Goal: Task Accomplishment & Management: Complete application form

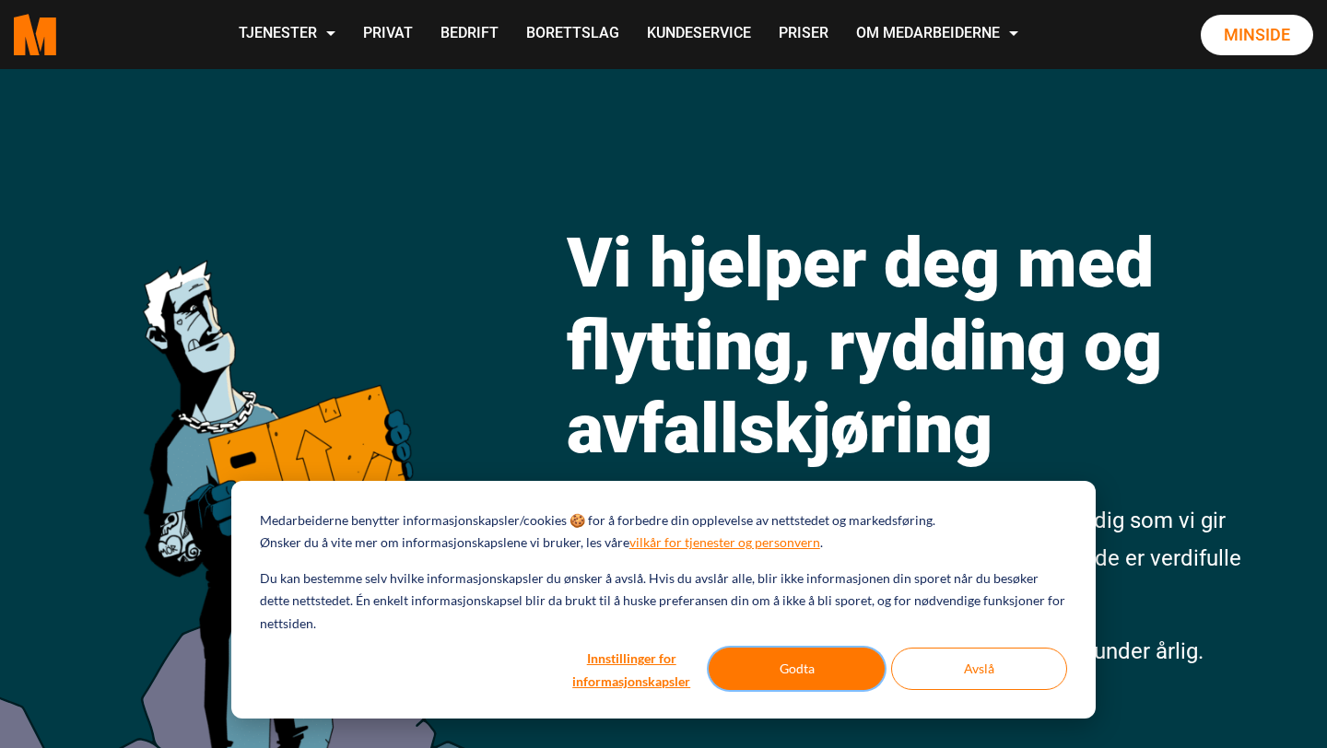
click at [816, 661] on button "Godta" at bounding box center [797, 669] width 176 height 42
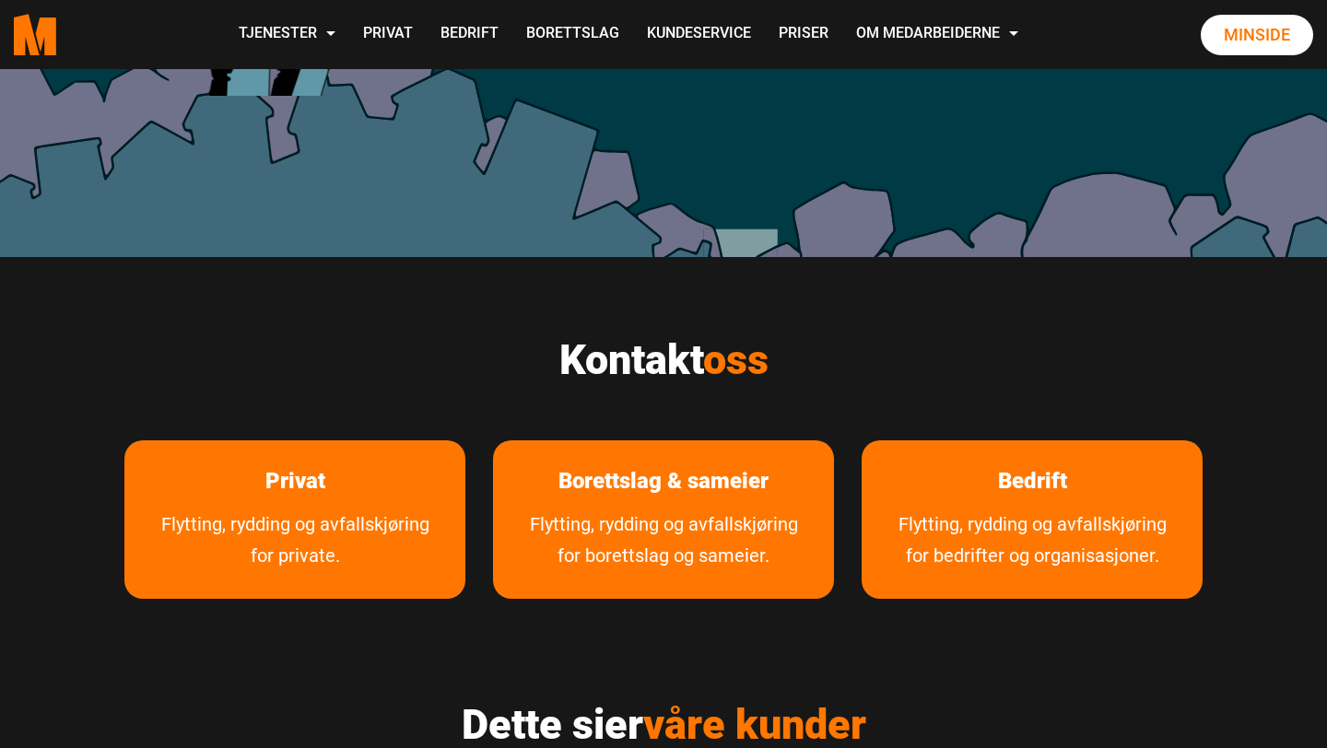
scroll to position [678, 0]
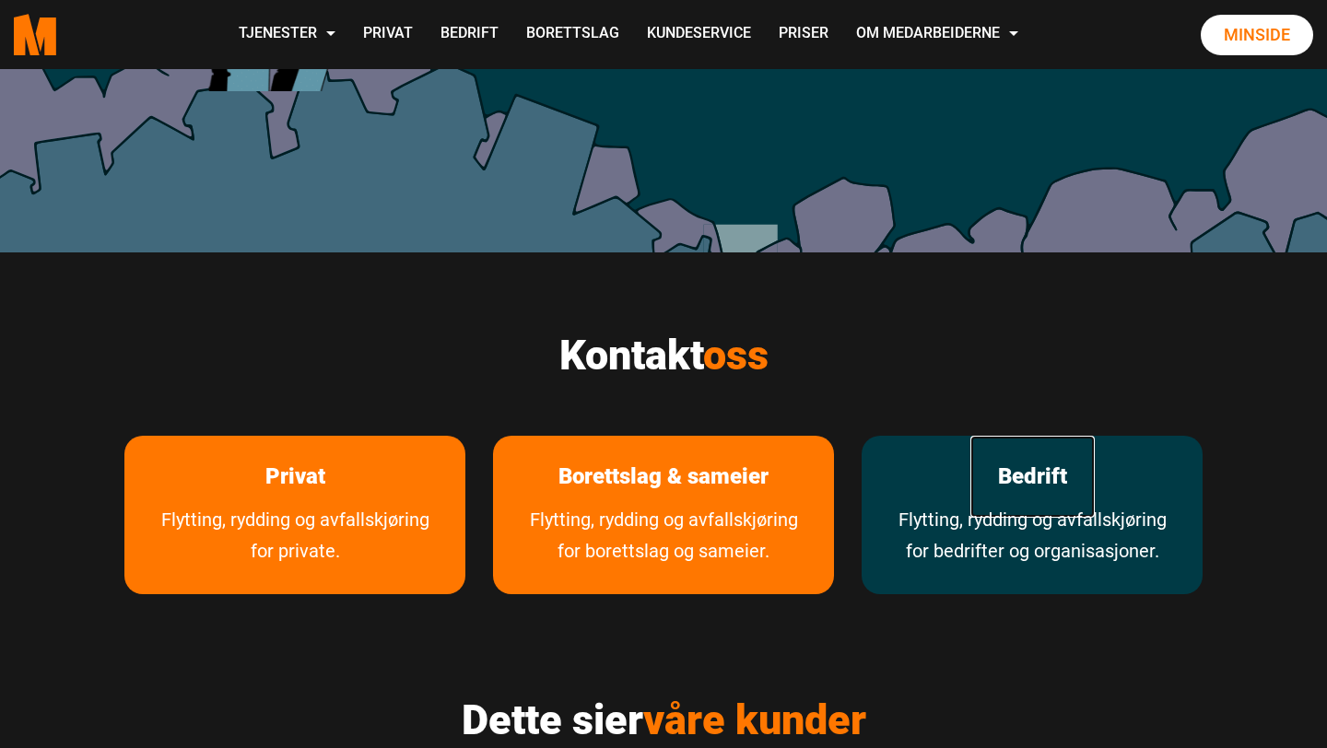
click at [1044, 491] on link "Bedrift" at bounding box center [1032, 477] width 124 height 82
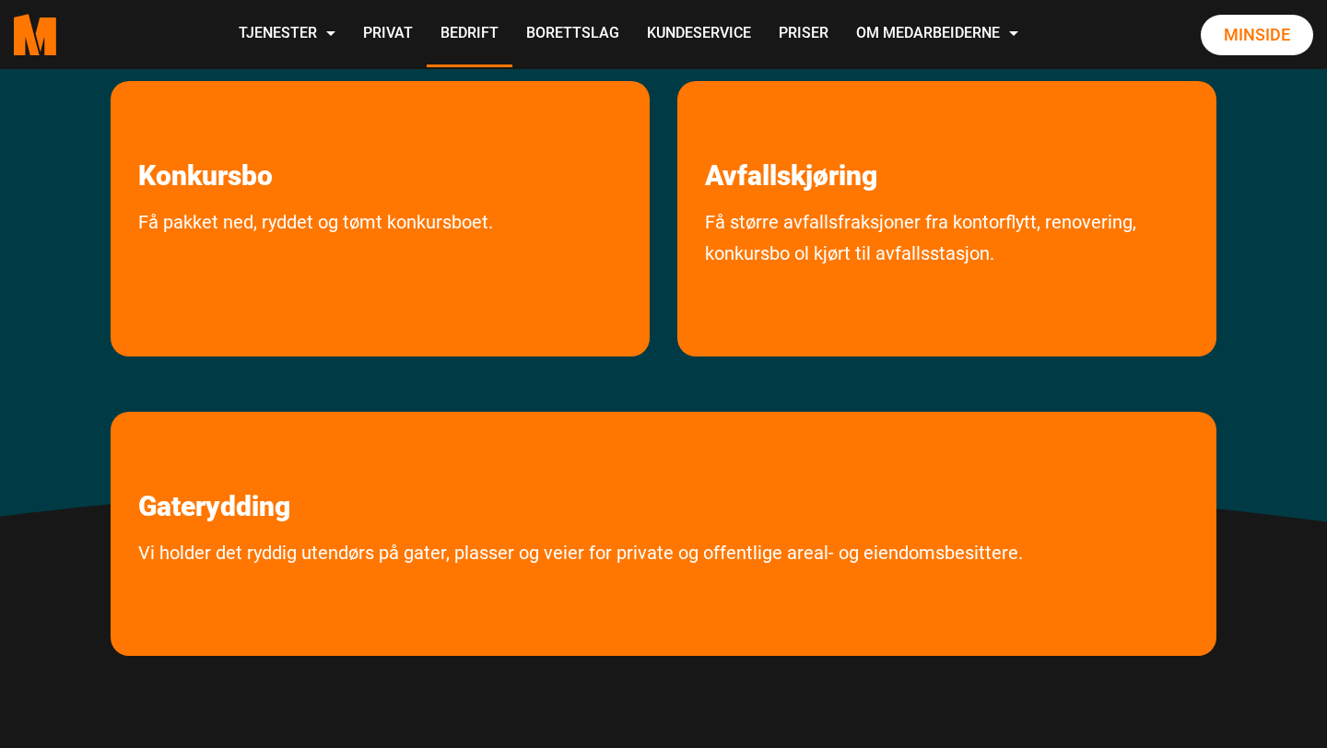
scroll to position [1045, 0]
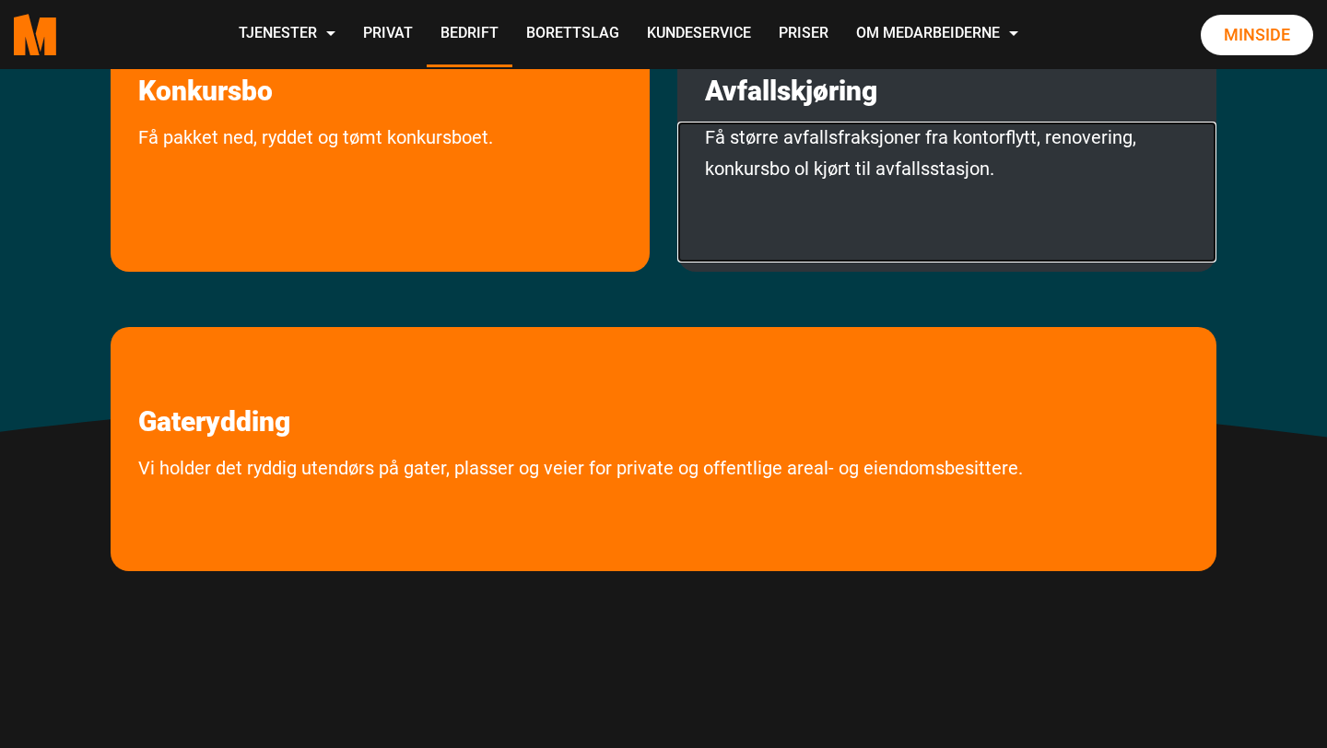
click at [844, 149] on link "Få større avfallsfraksjoner fra kontorflytt, renovering, konkursbo ol kjørt til…" at bounding box center [946, 192] width 539 height 141
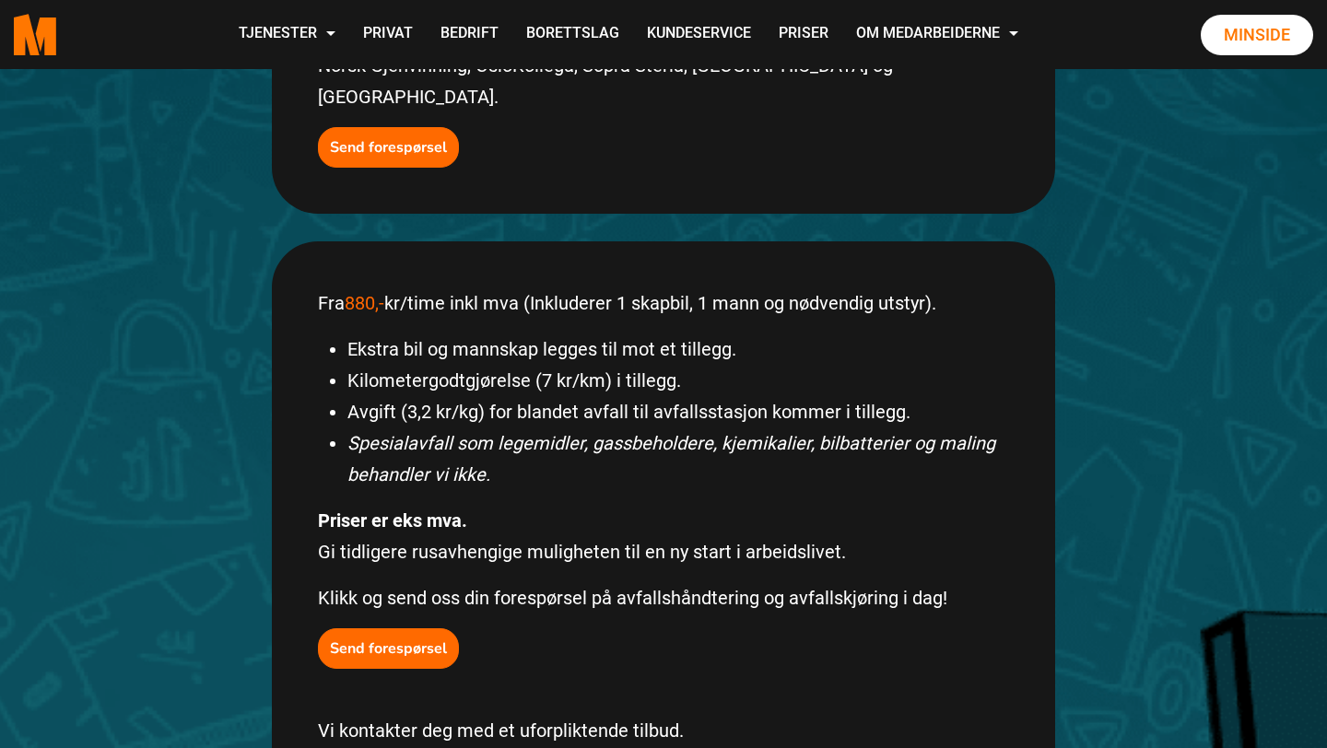
scroll to position [839, 0]
click at [374, 628] on button "Send forespørsel" at bounding box center [388, 648] width 141 height 41
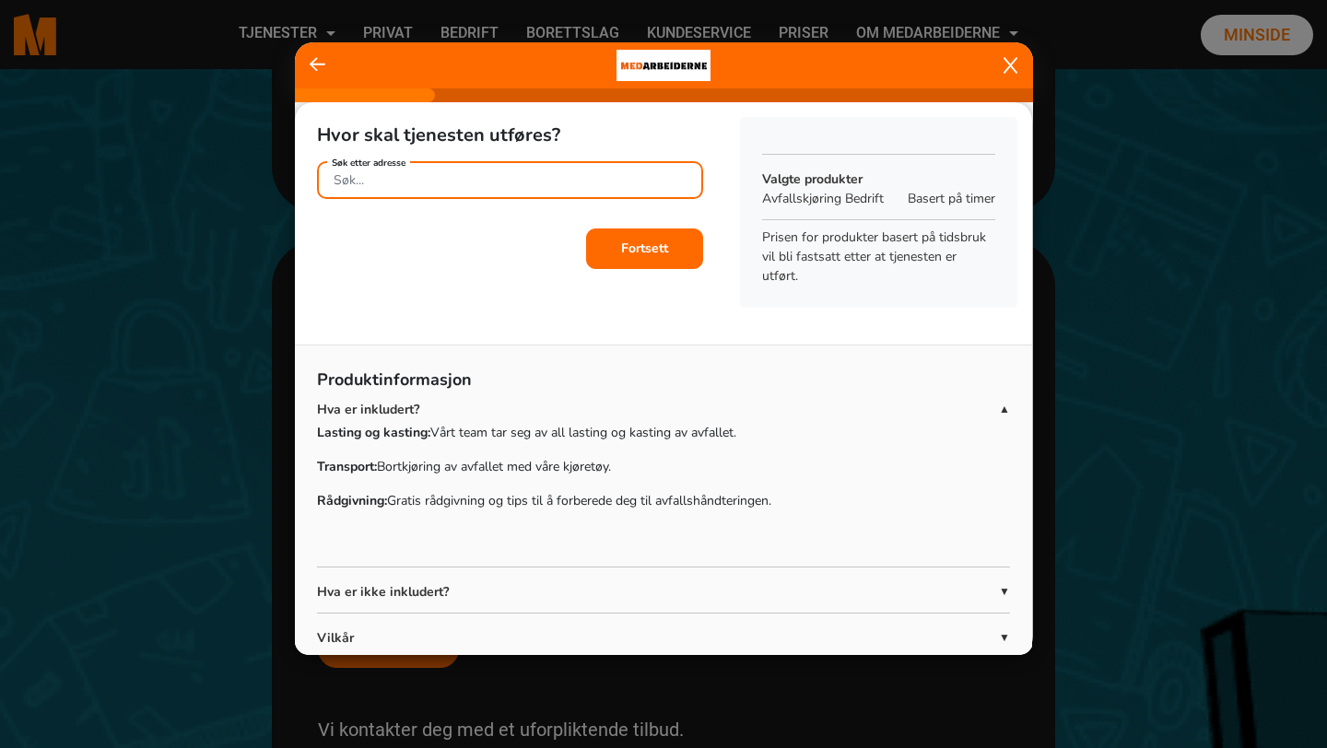
click at [419, 176] on div "Søk etter adresse" at bounding box center [510, 177] width 386 height 32
type input "[PERSON_NAME][STREET_ADDRESS] etasje"
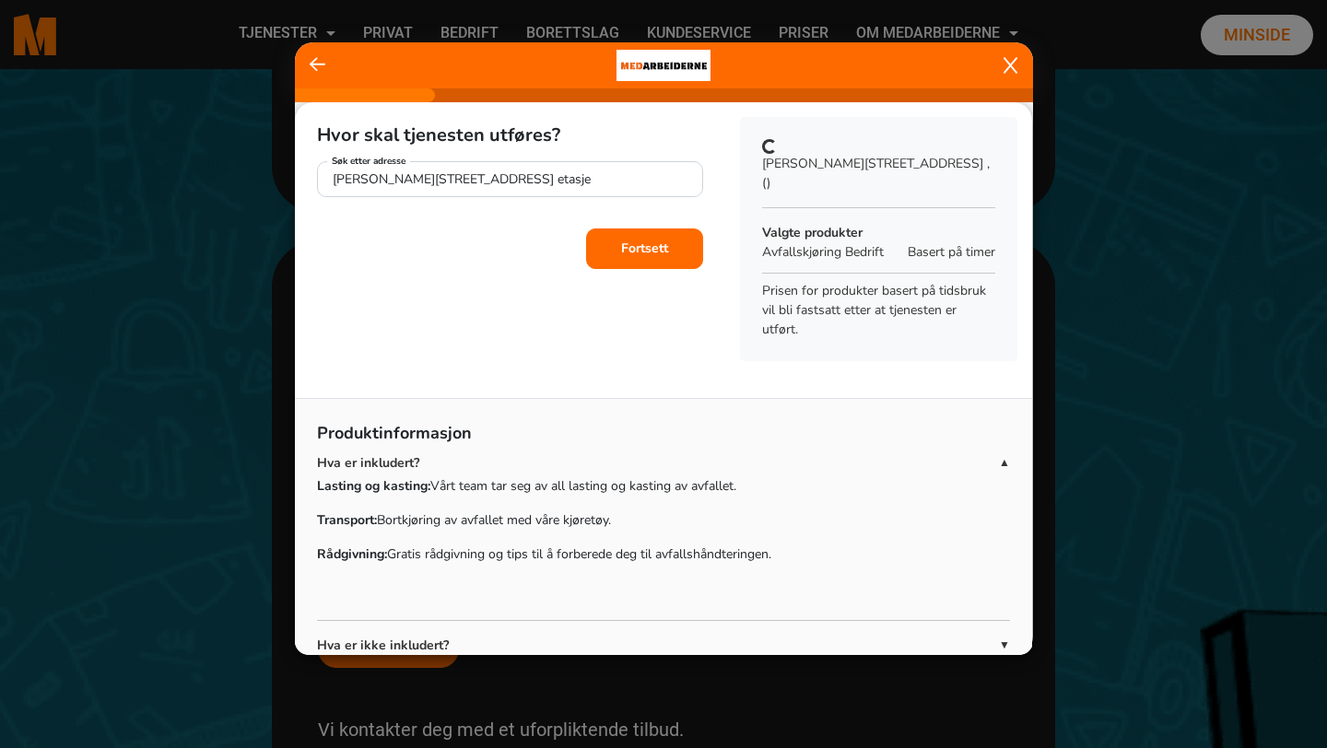
click at [645, 250] on b "Fortsett" at bounding box center [644, 249] width 47 height 18
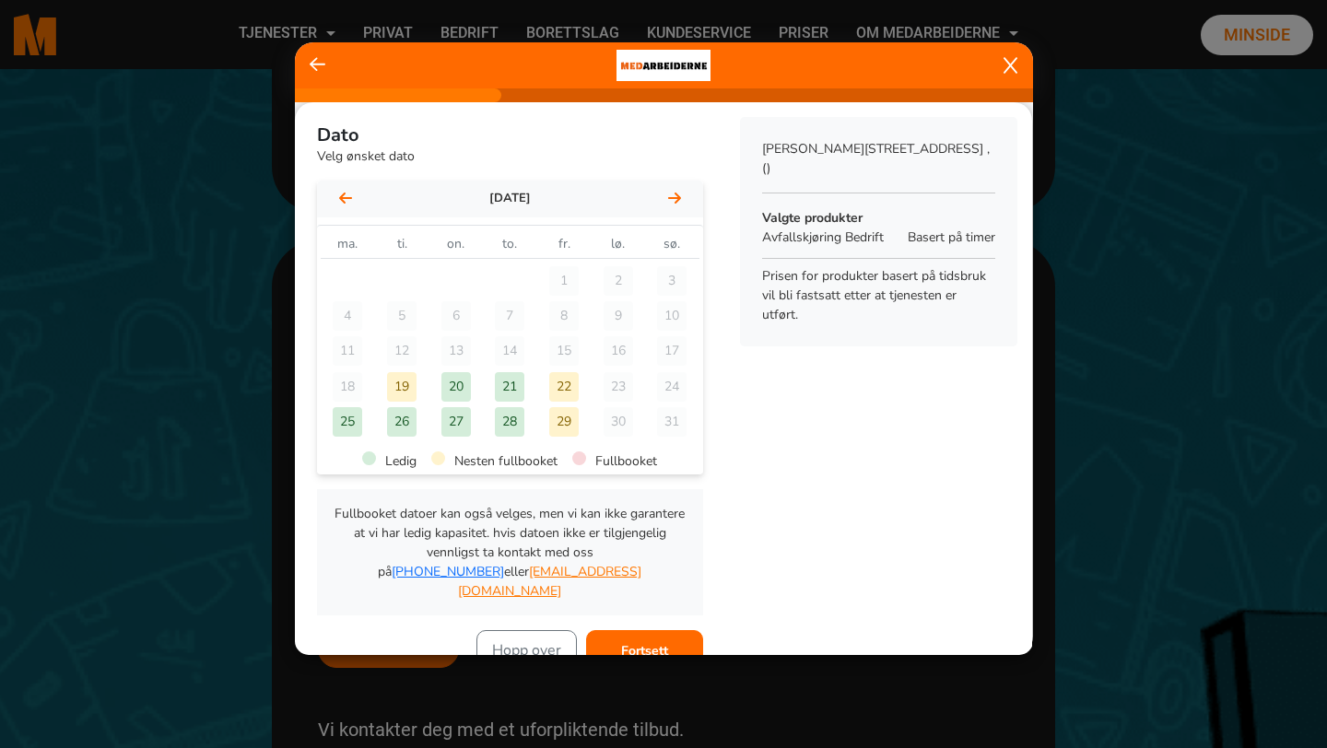
click at [569, 383] on div "22" at bounding box center [563, 386] width 29 height 29
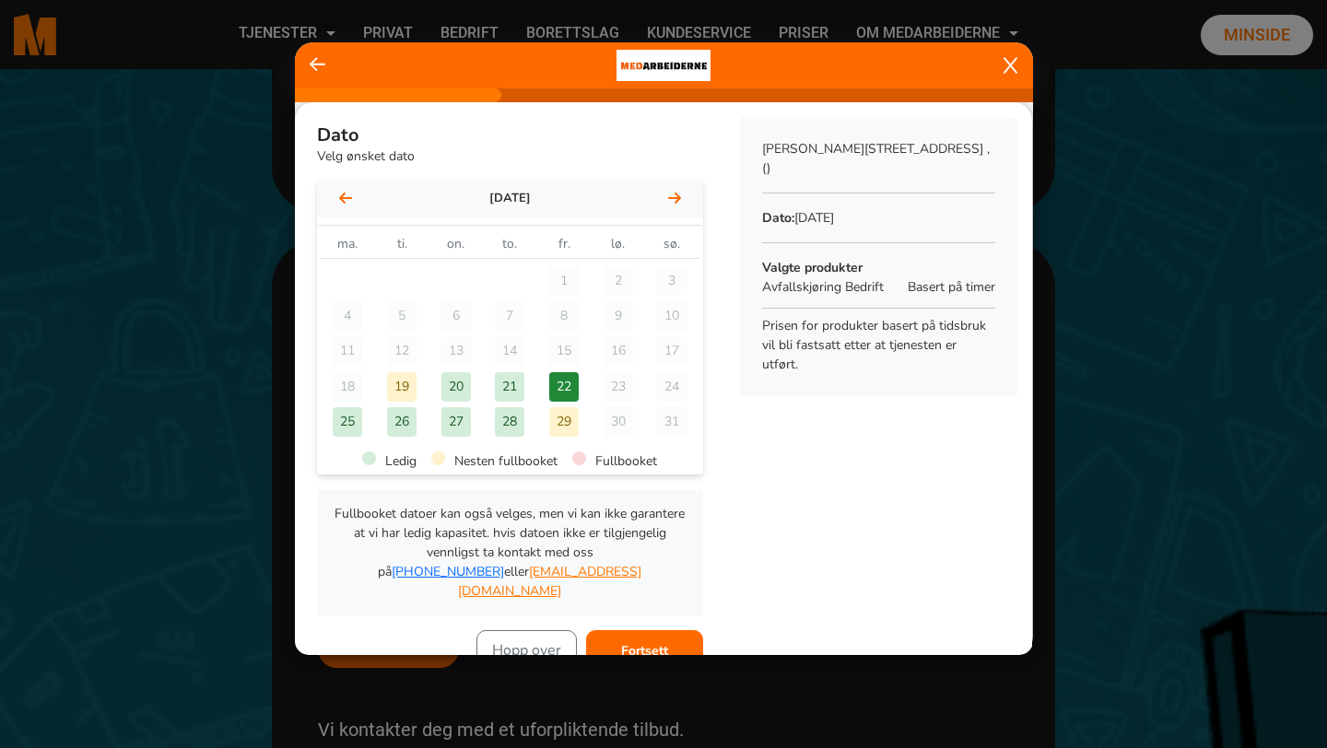
click at [649, 642] on b "Fortsett" at bounding box center [644, 651] width 47 height 18
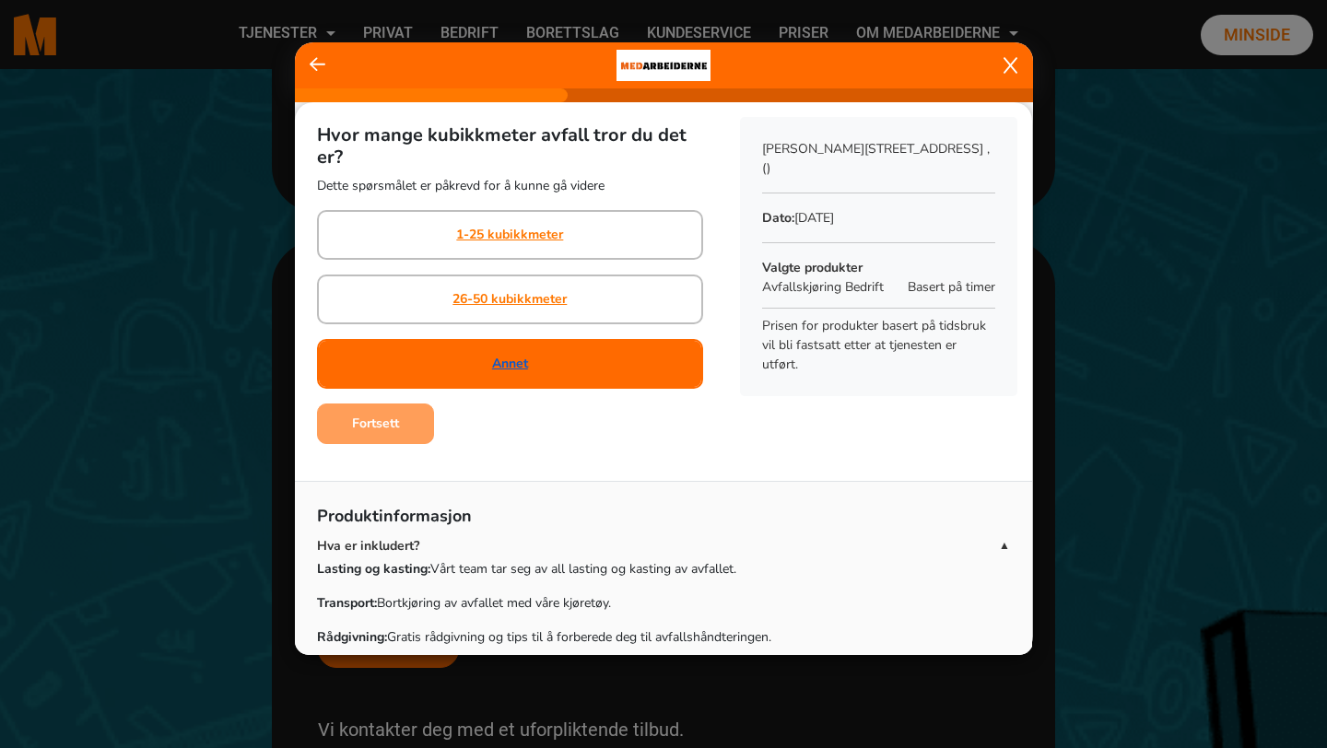
click at [522, 358] on link "Annet" at bounding box center [510, 363] width 36 height 19
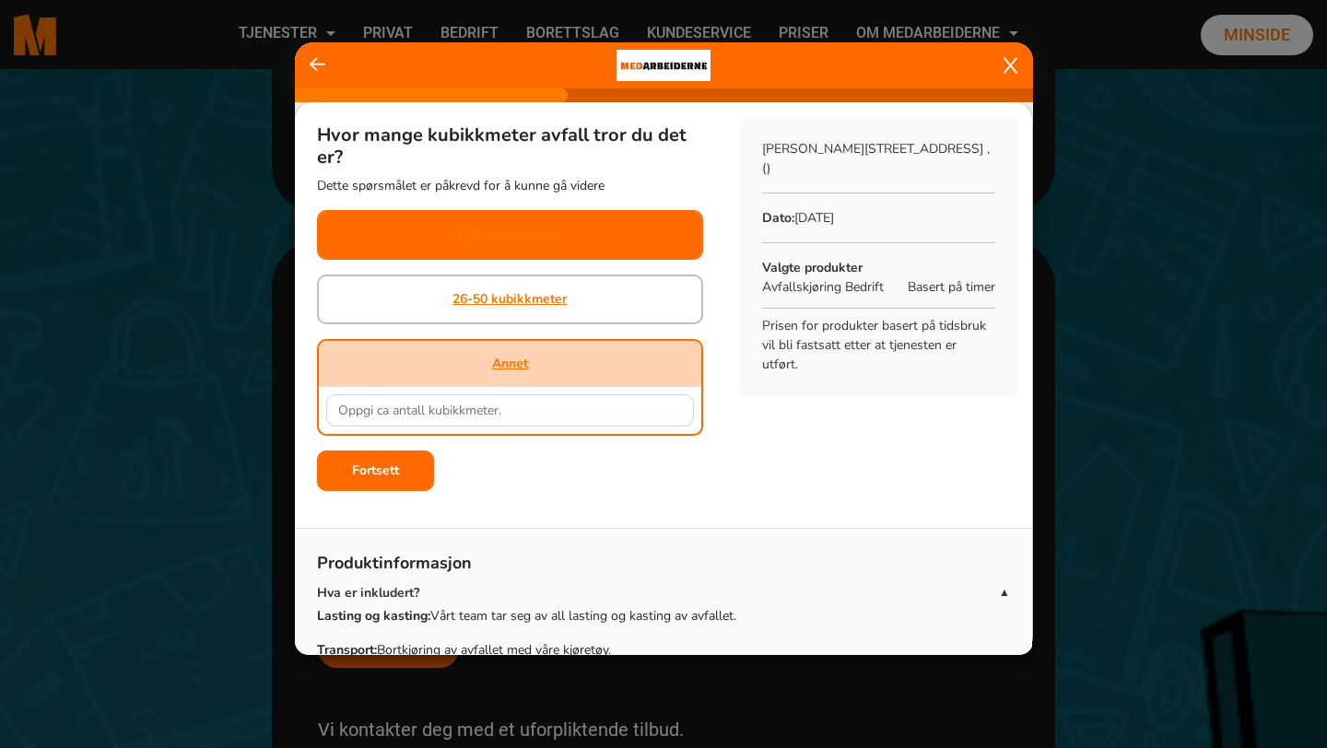
click at [553, 223] on div "1-25 kubikkmeter" at bounding box center [509, 235] width 107 height 46
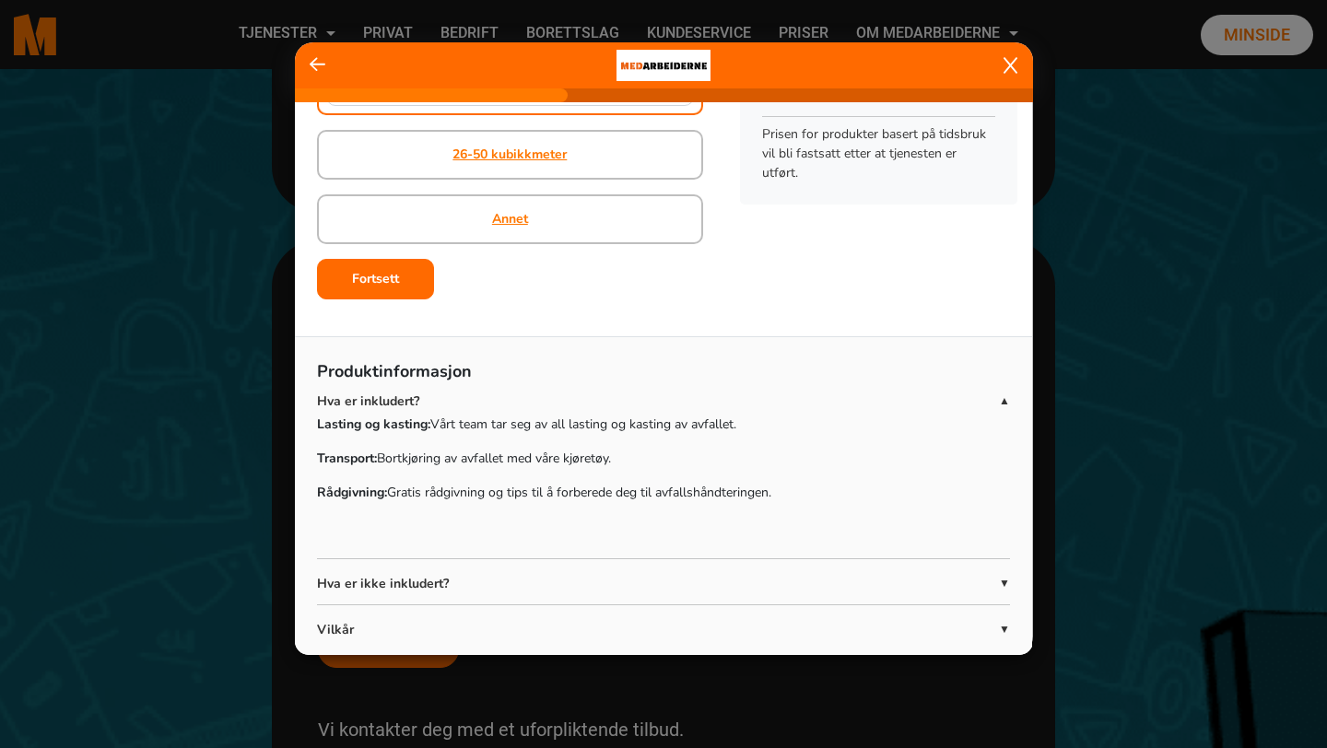
scroll to position [193, 0]
click at [376, 279] on b "Fortsett" at bounding box center [375, 278] width 47 height 18
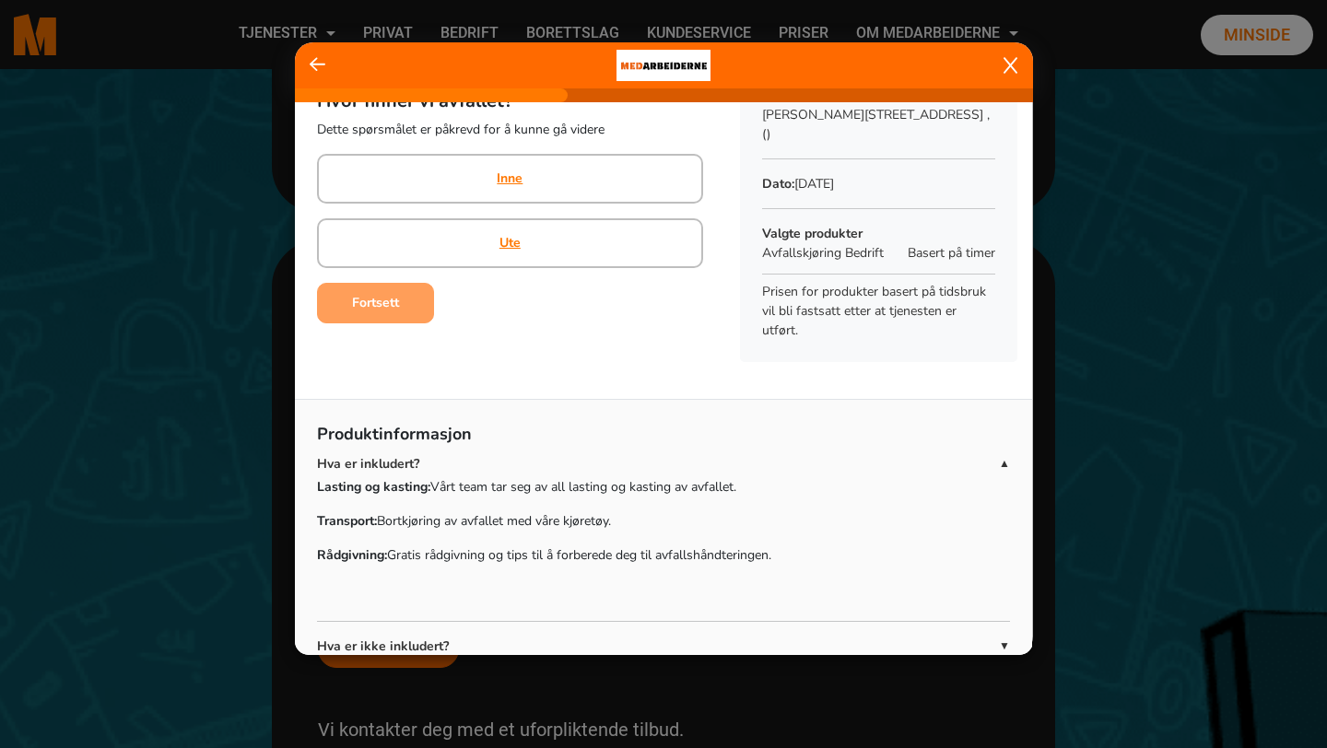
scroll to position [0, 0]
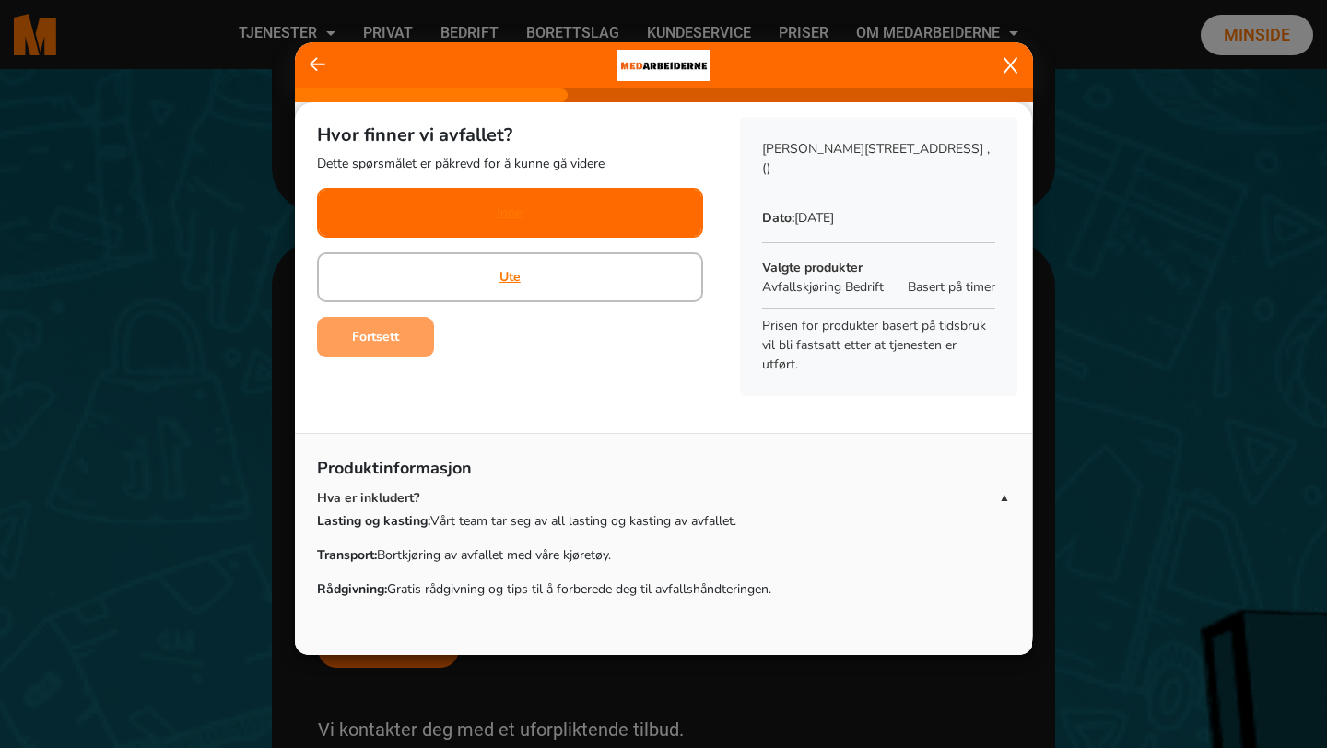
click at [519, 200] on div "Inne" at bounding box center [510, 213] width 26 height 46
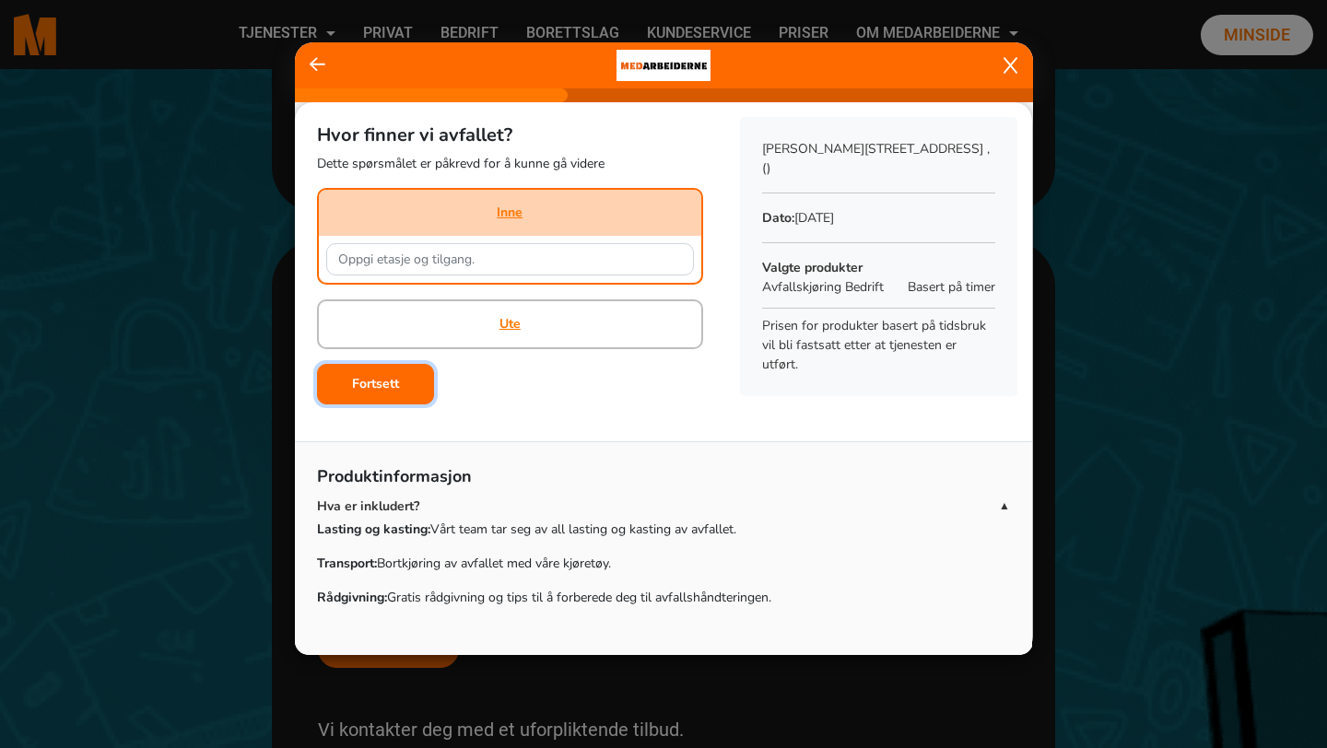
click at [388, 381] on b "Fortsett" at bounding box center [375, 384] width 47 height 18
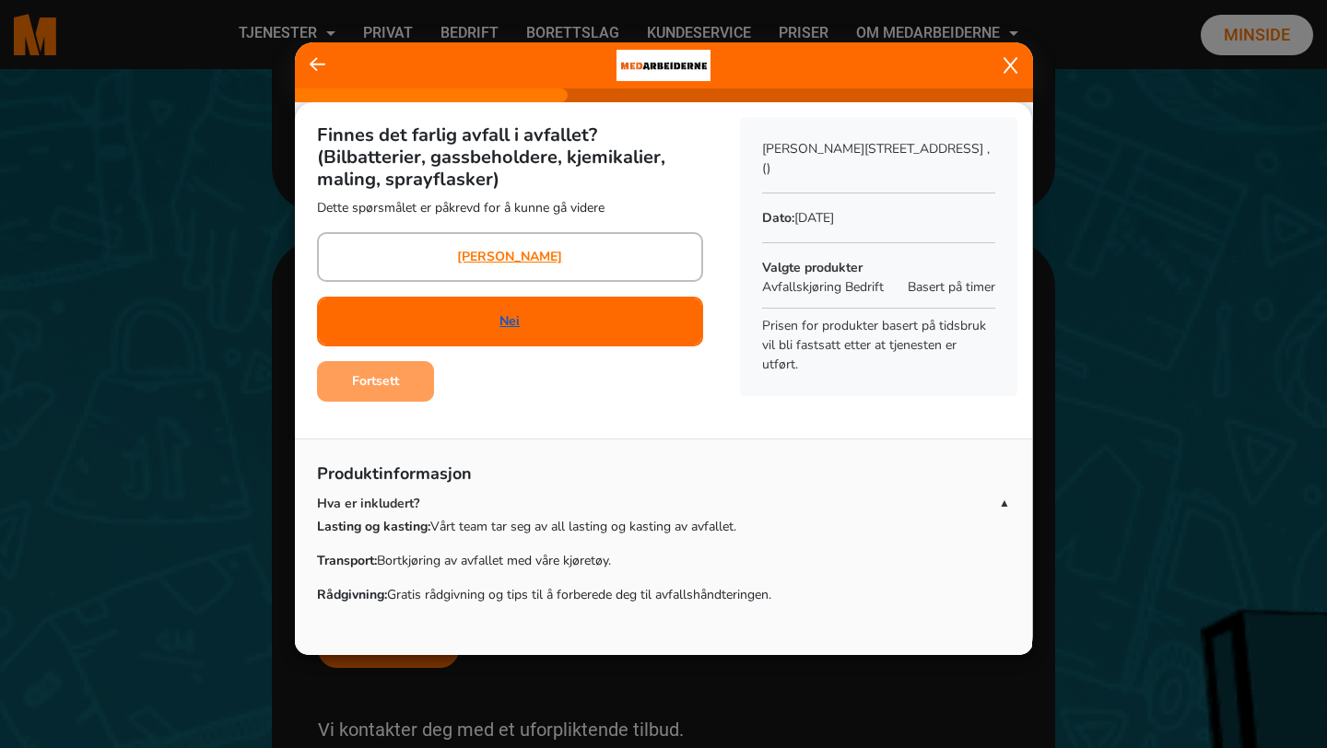
click at [507, 318] on link "Nei" at bounding box center [510, 320] width 20 height 19
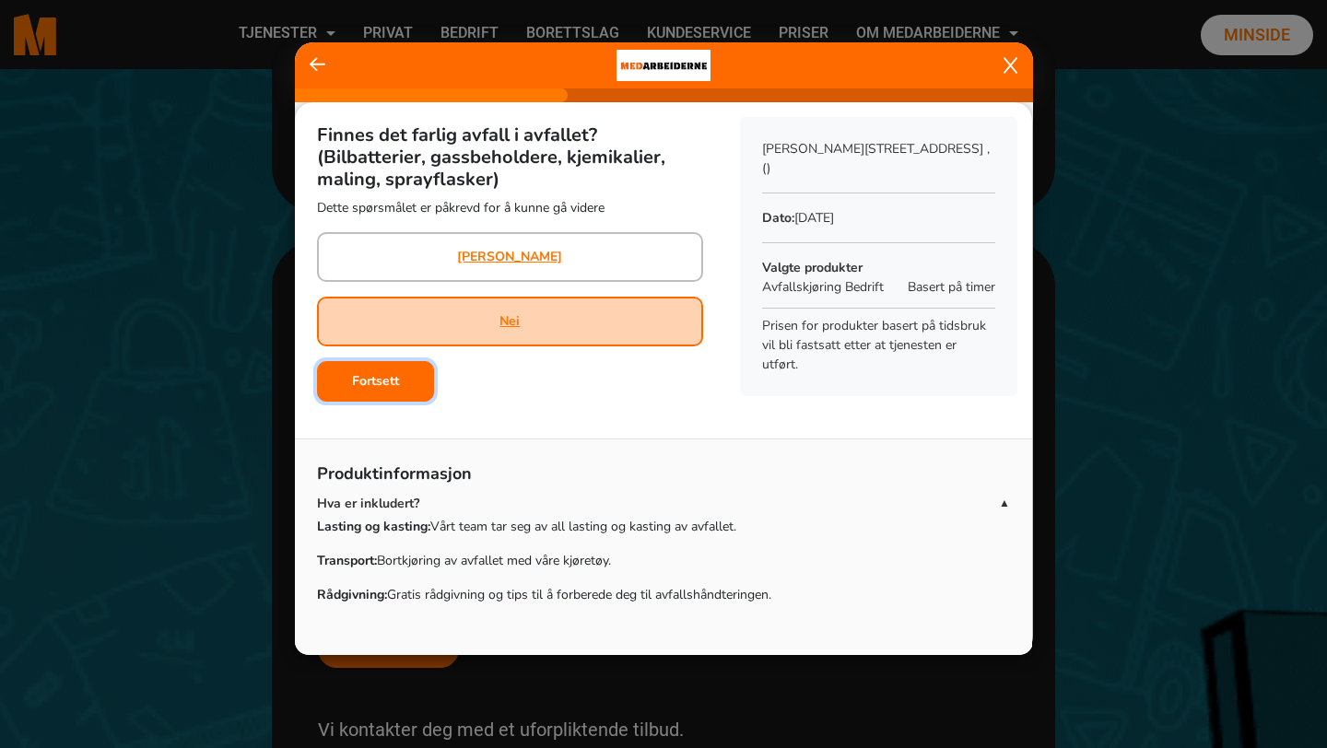
click at [374, 385] on b "Fortsett" at bounding box center [375, 381] width 47 height 18
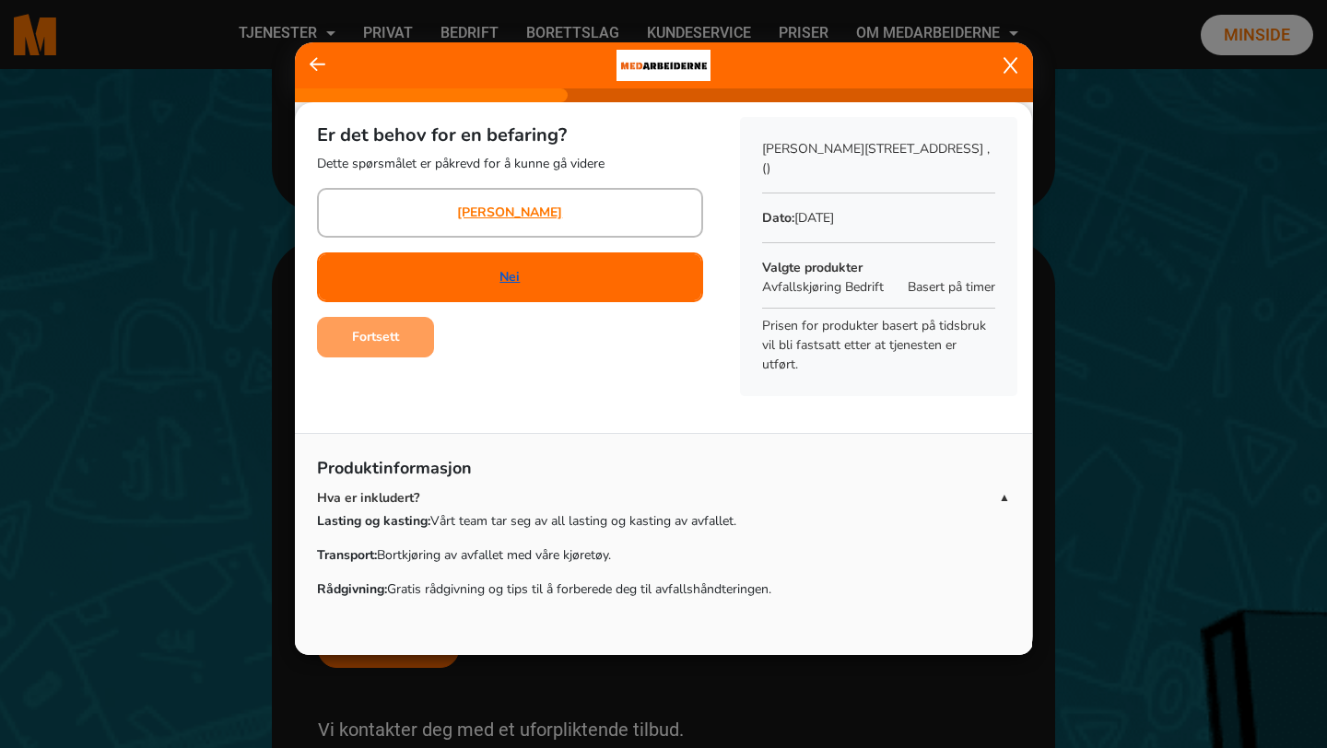
click at [514, 273] on link "Nei" at bounding box center [510, 276] width 20 height 19
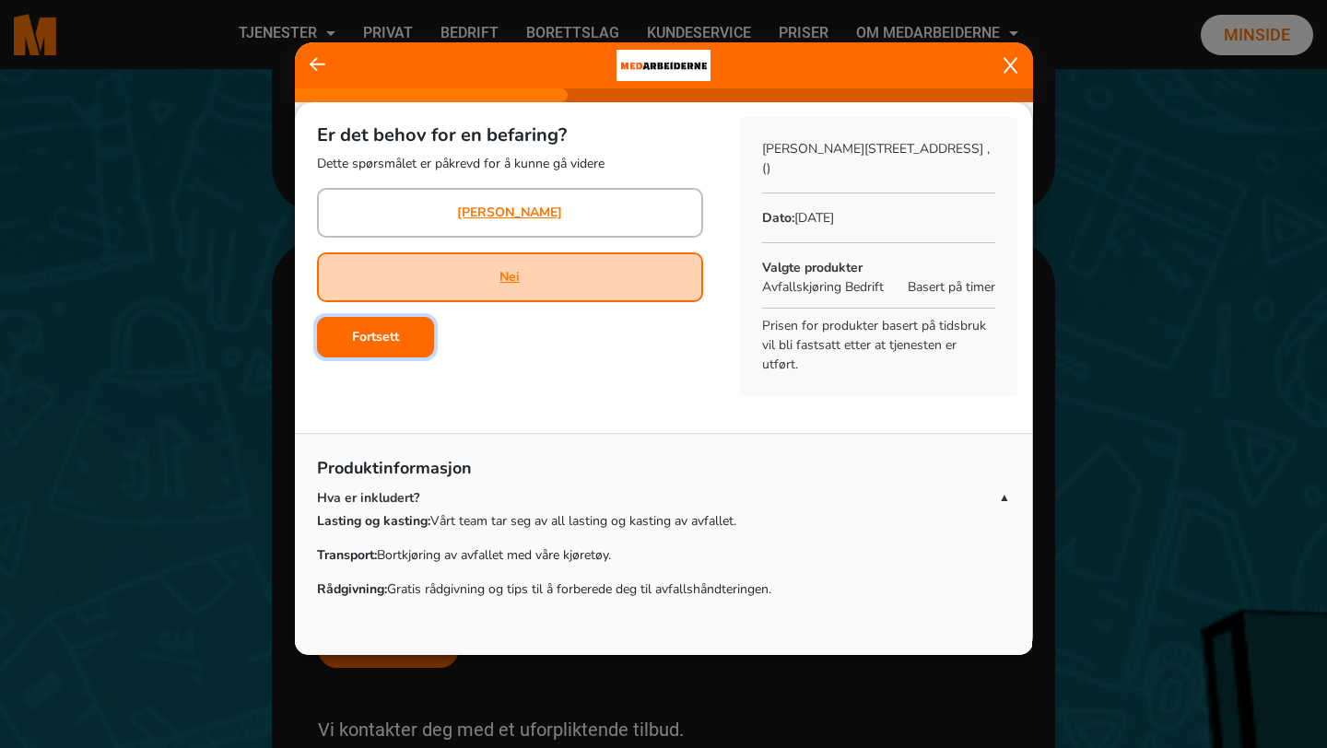
click at [385, 337] on b "Fortsett" at bounding box center [375, 337] width 47 height 18
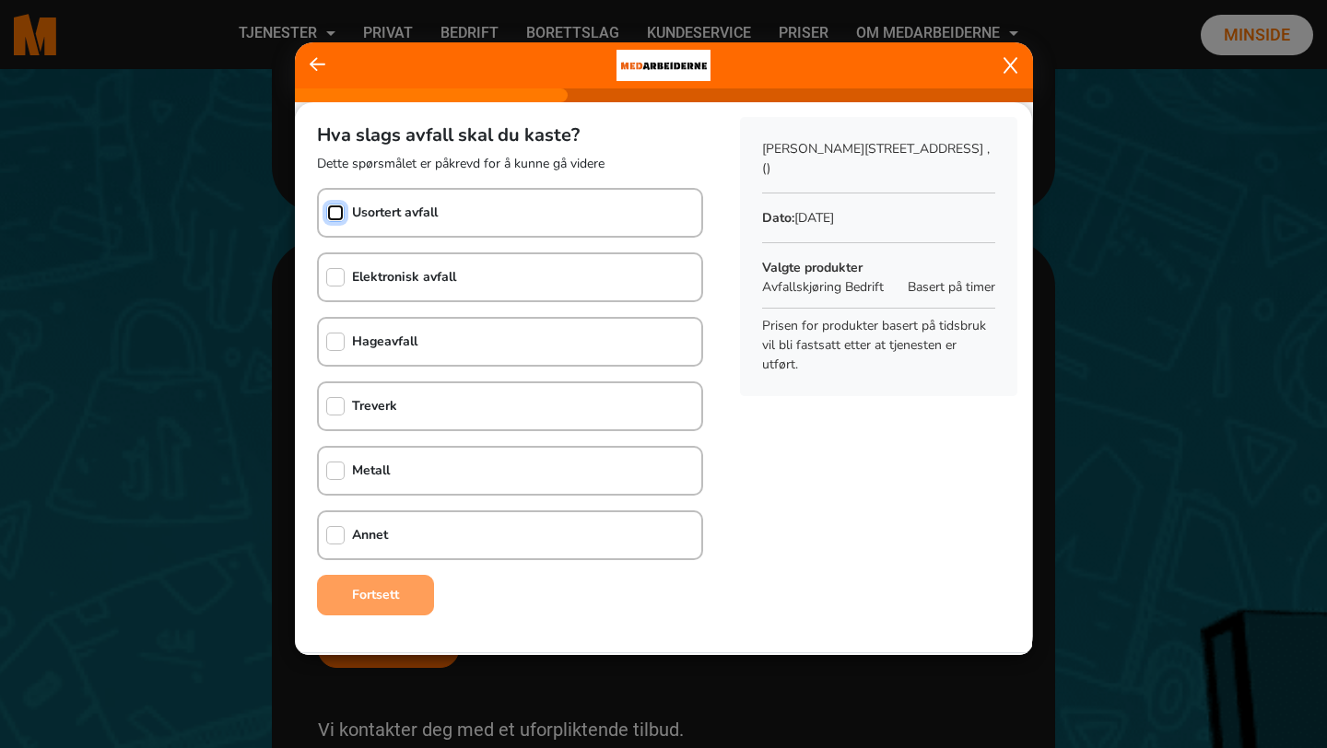
click at [335, 210] on input "checkbox" at bounding box center [335, 213] width 18 height 18
checkbox input "true"
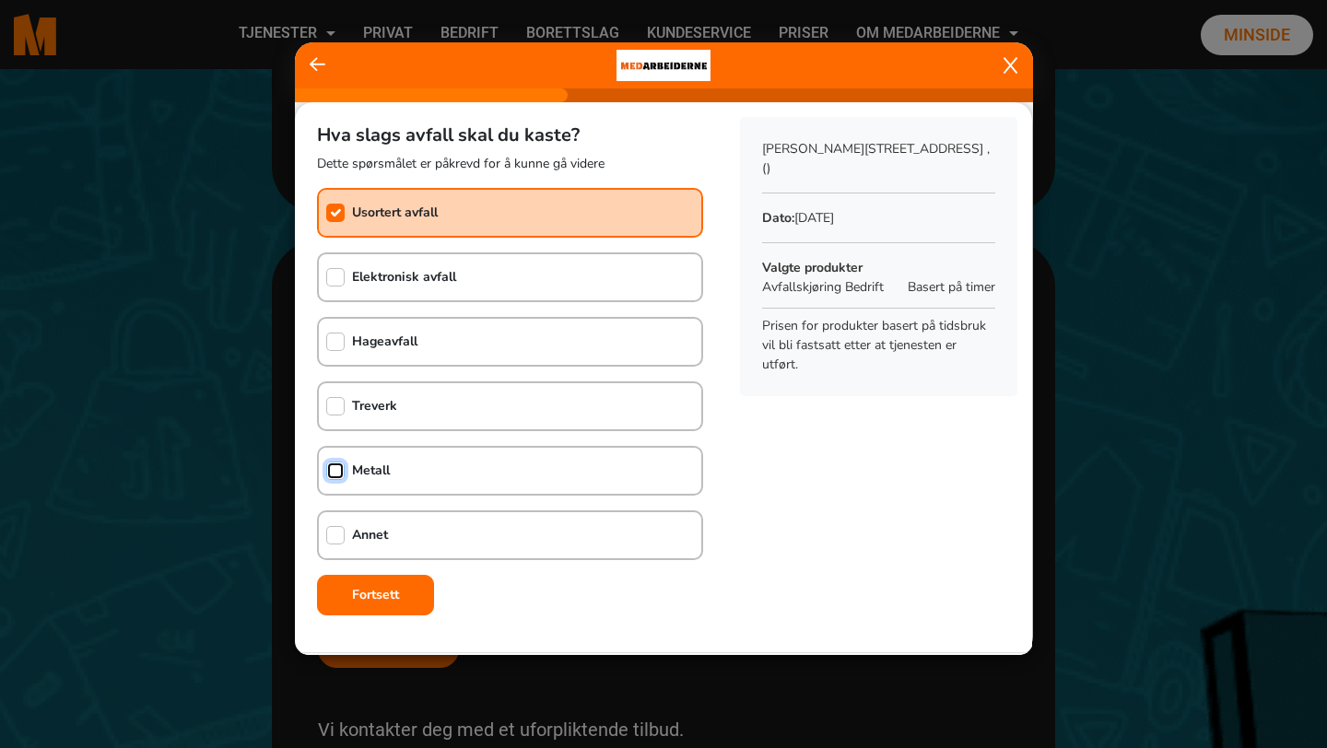
click at [338, 465] on input "checkbox" at bounding box center [335, 471] width 18 height 18
checkbox input "true"
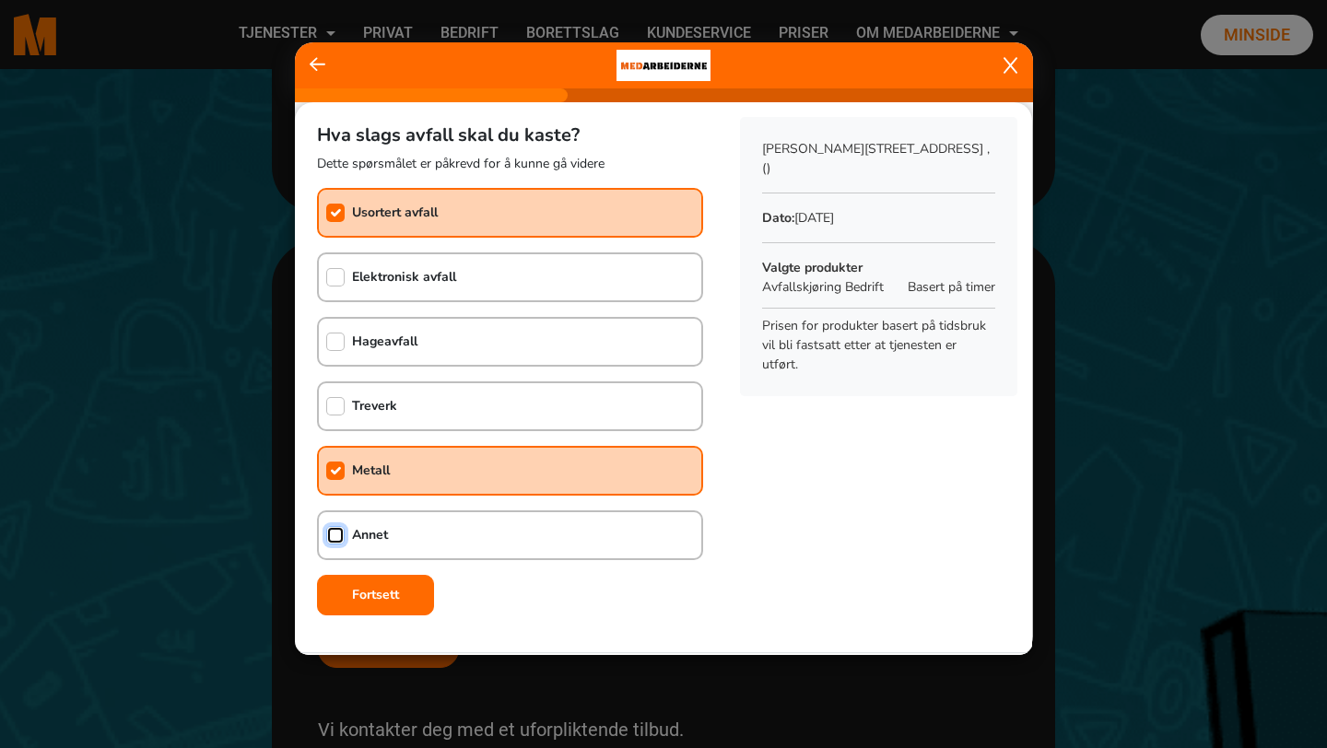
click at [339, 534] on input "checkbox" at bounding box center [335, 535] width 18 height 18
checkbox input "true"
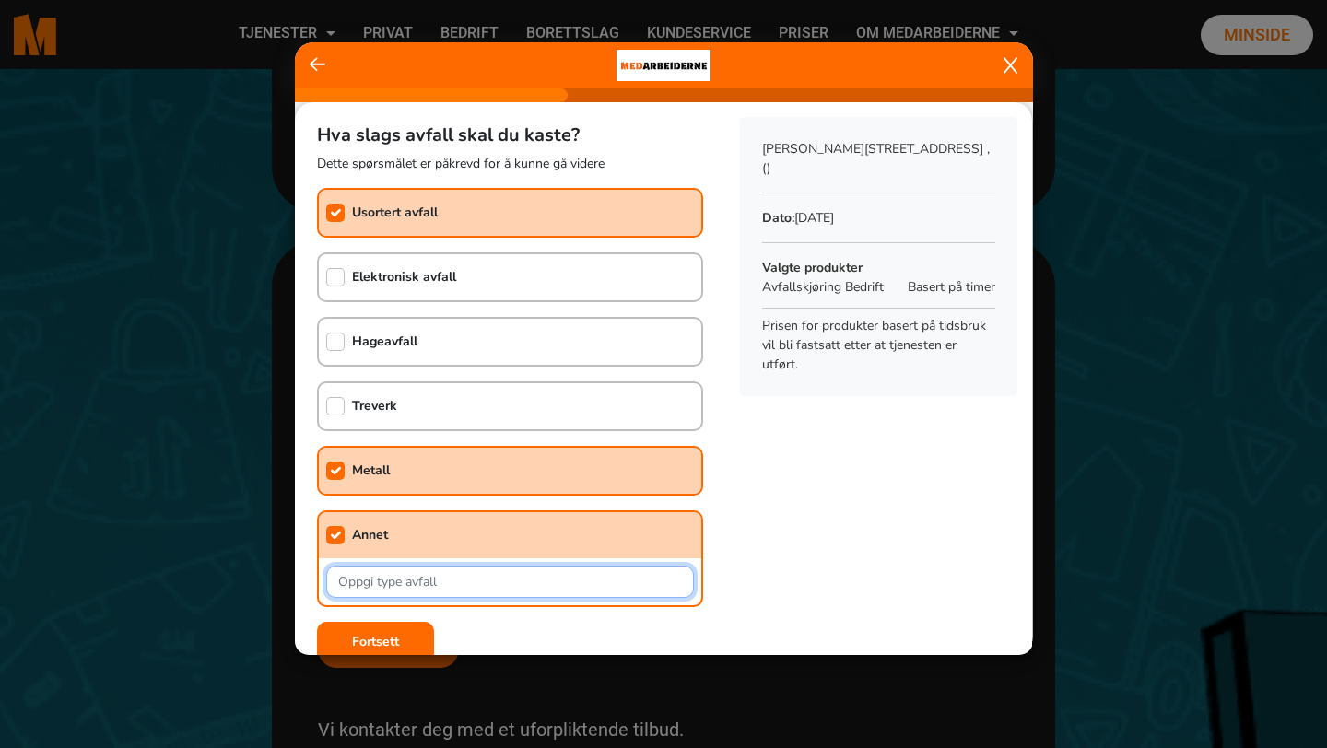
click at [415, 587] on input "text" at bounding box center [510, 582] width 368 height 32
type input "Primært møbler"
click at [339, 270] on input "checkbox" at bounding box center [335, 277] width 18 height 18
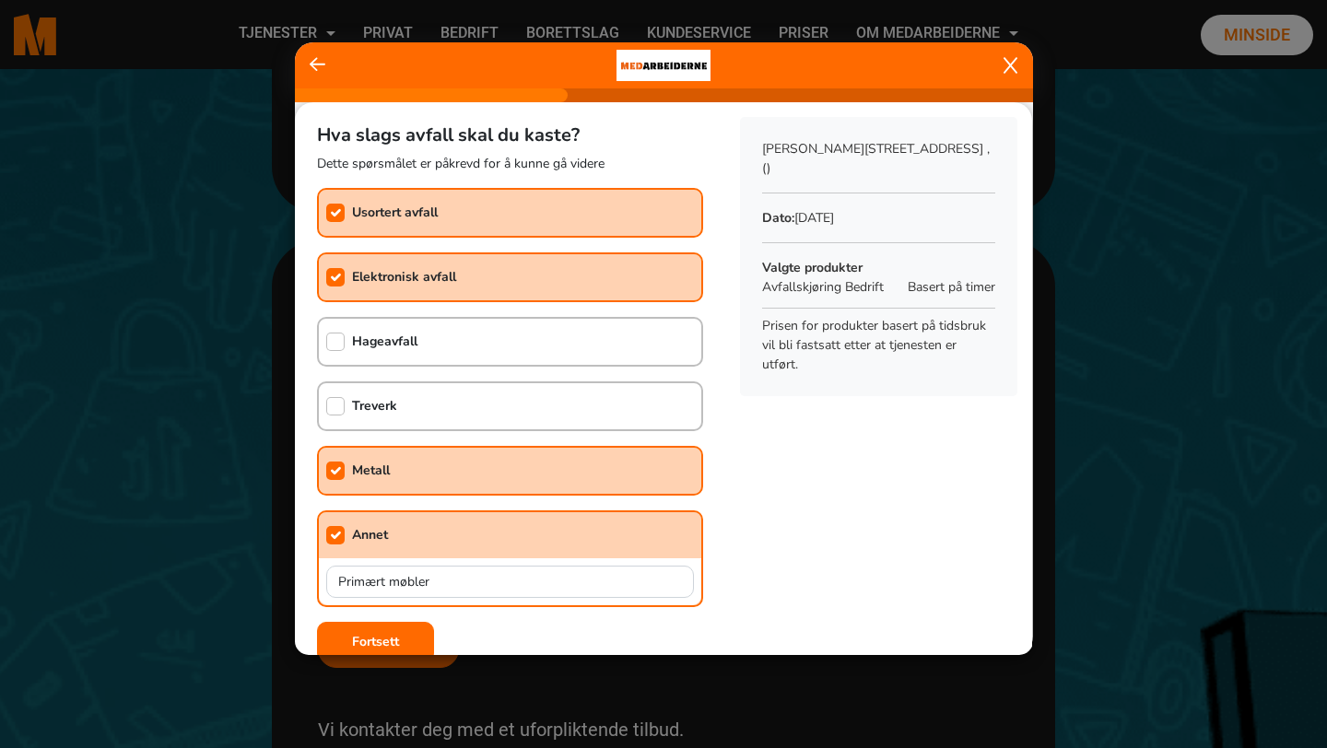
click at [420, 280] on b "Elektronisk avfall" at bounding box center [404, 277] width 104 height 18
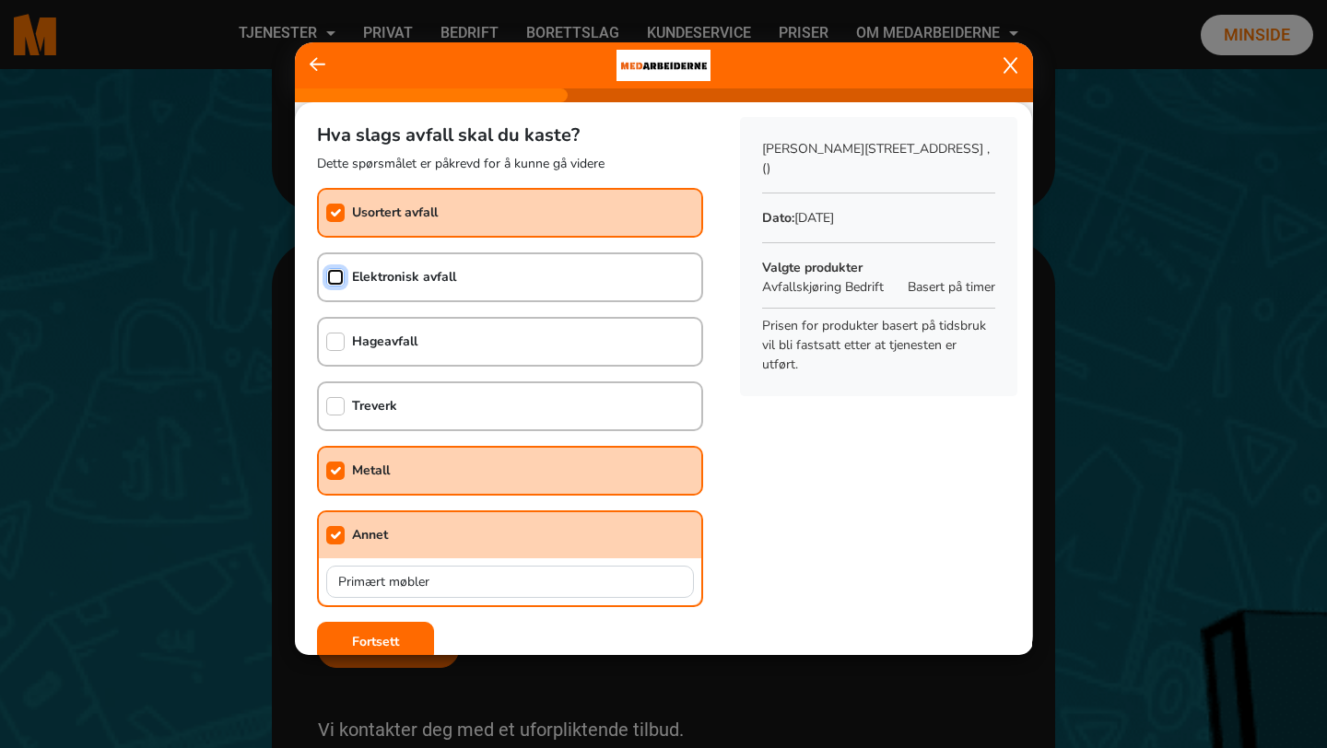
click at [341, 279] on input "checkbox" at bounding box center [335, 277] width 18 height 18
checkbox input "true"
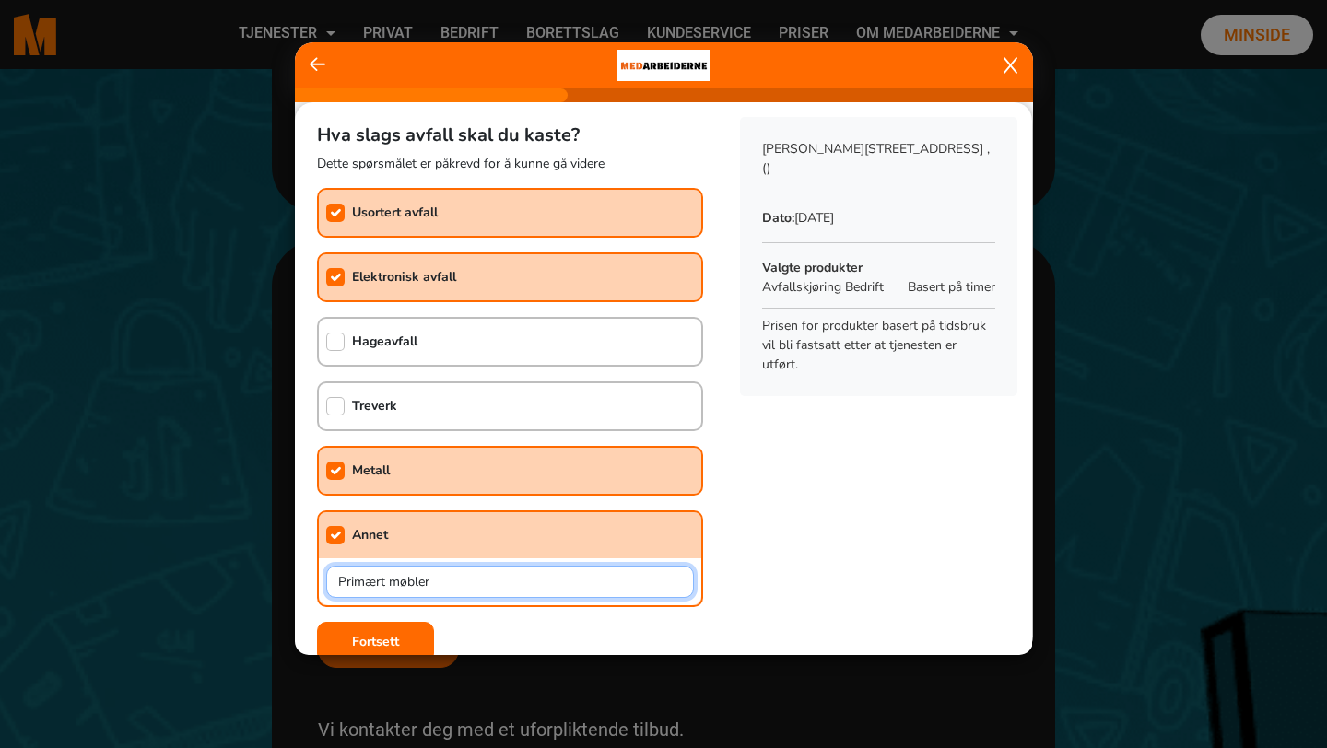
click at [476, 591] on input "Primært møbler" at bounding box center [510, 582] width 368 height 32
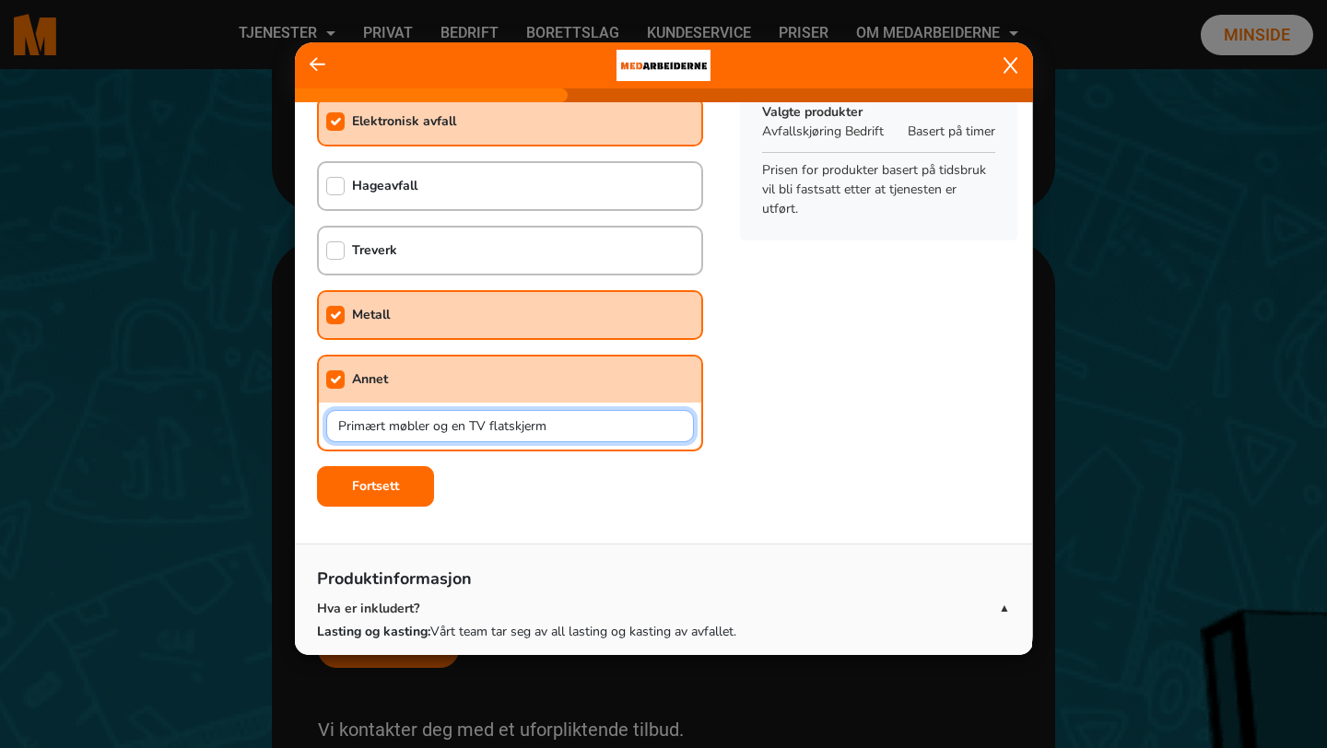
scroll to position [194, 0]
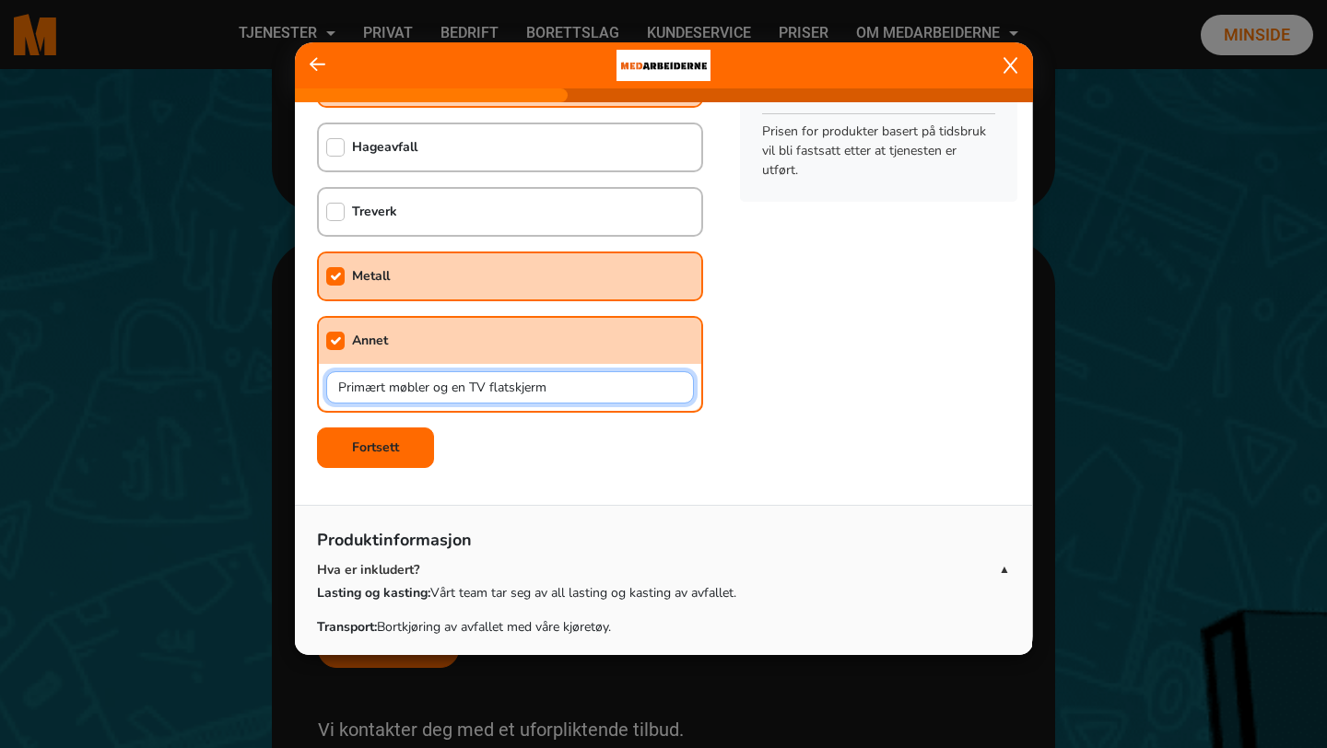
type input "Primært møbler og en TV flatskjerm"
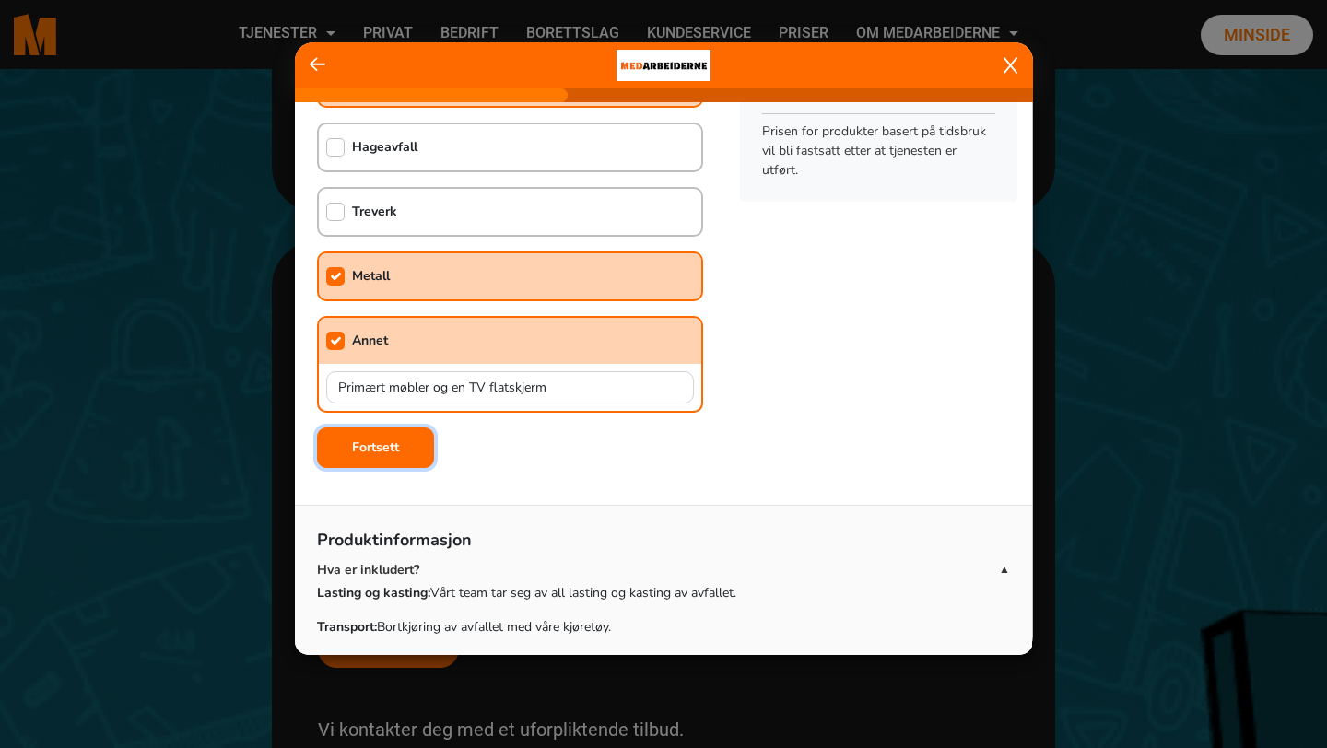
click at [372, 441] on b "Fortsett" at bounding box center [375, 448] width 47 height 18
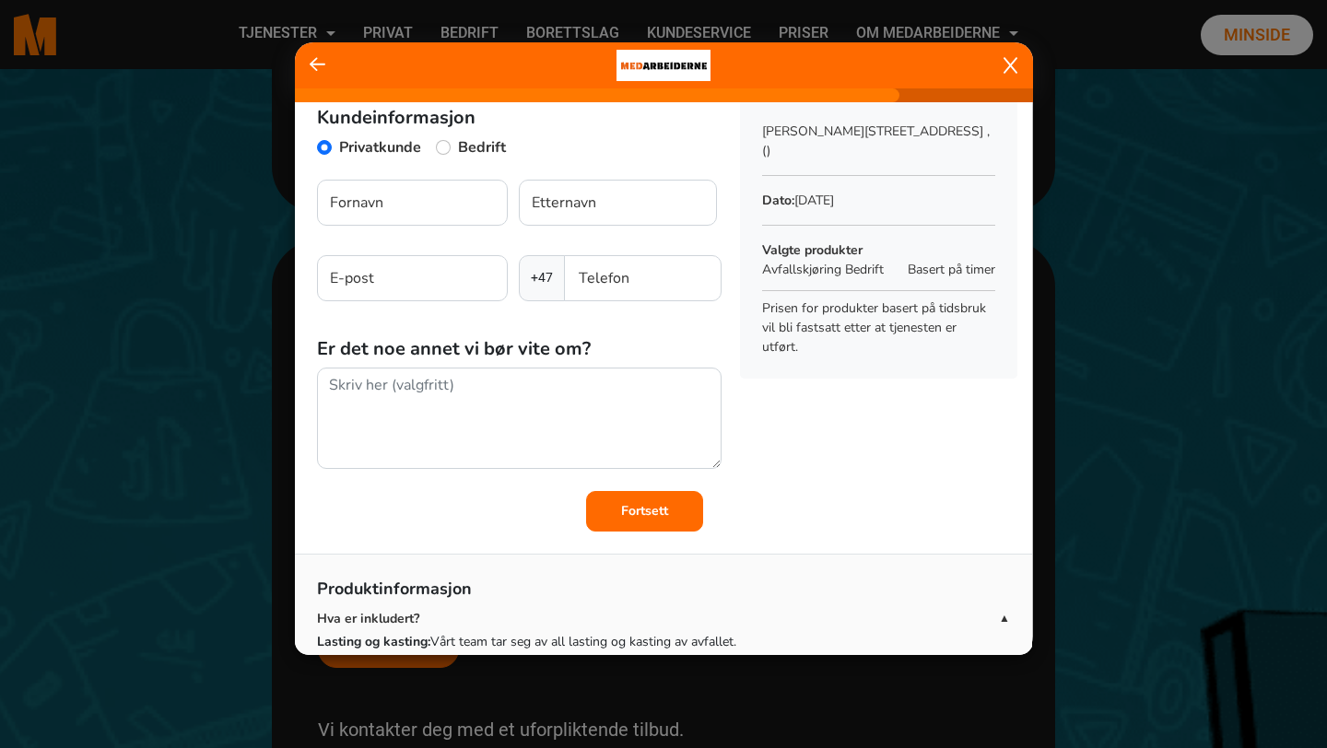
scroll to position [0, 0]
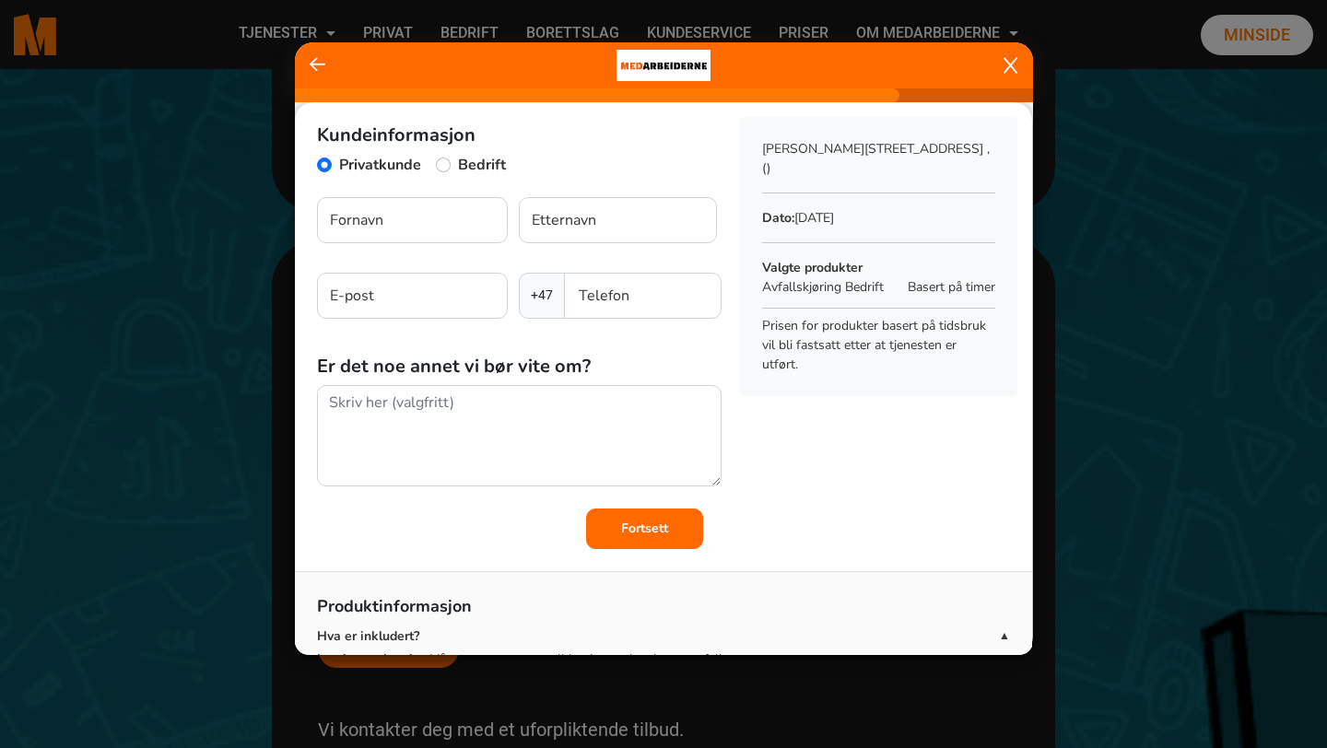
click at [452, 160] on div "Bedrift" at bounding box center [471, 167] width 70 height 27
click at [448, 163] on input "Bedrift" at bounding box center [443, 165] width 15 height 15
radio input "true"
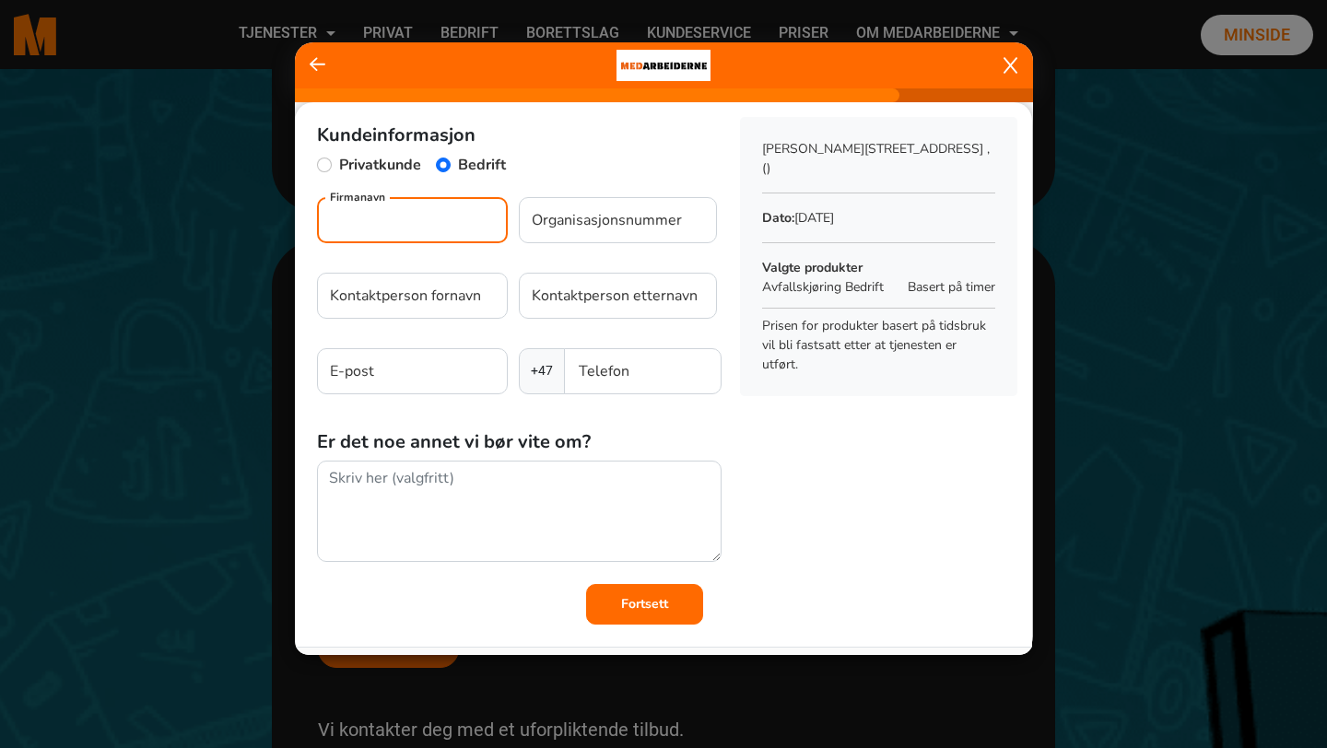
click at [397, 215] on input "Firmanavn" at bounding box center [412, 220] width 191 height 46
type input "[US_STATE] Agency AS"
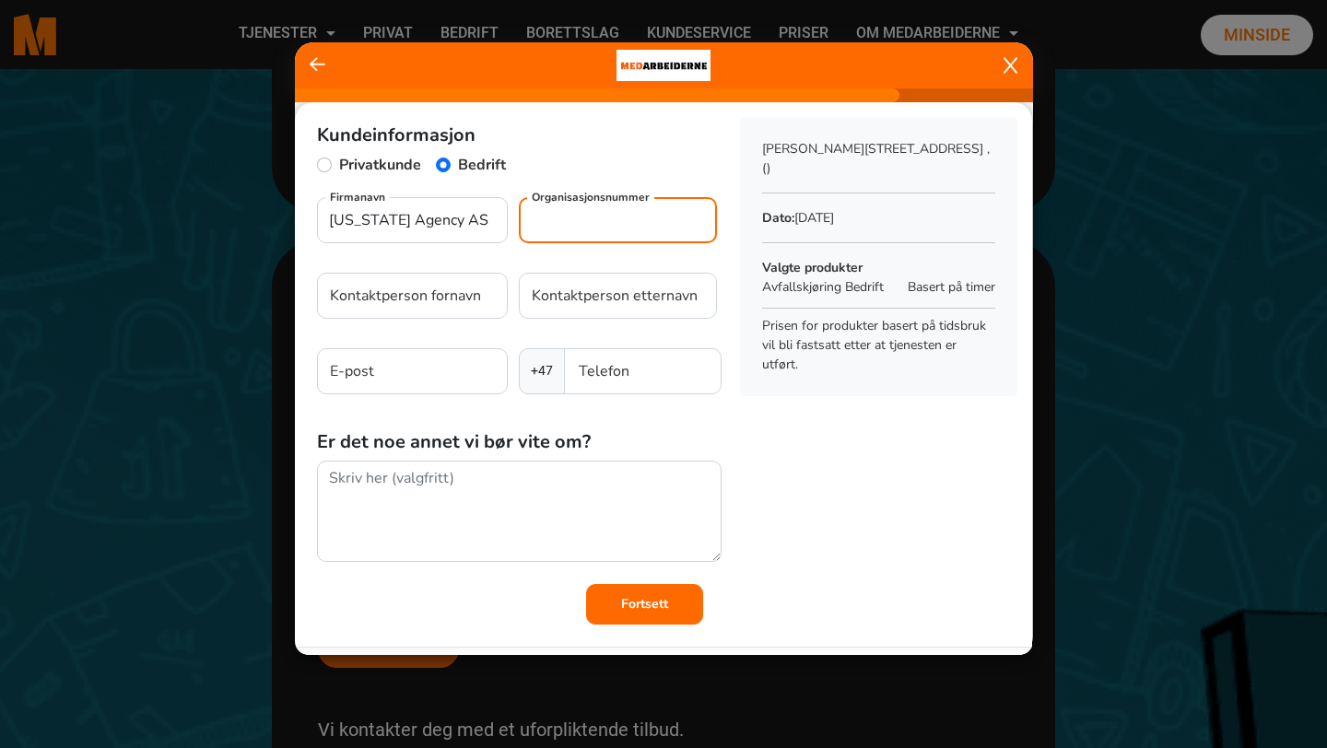
type input "[US_STATE]"
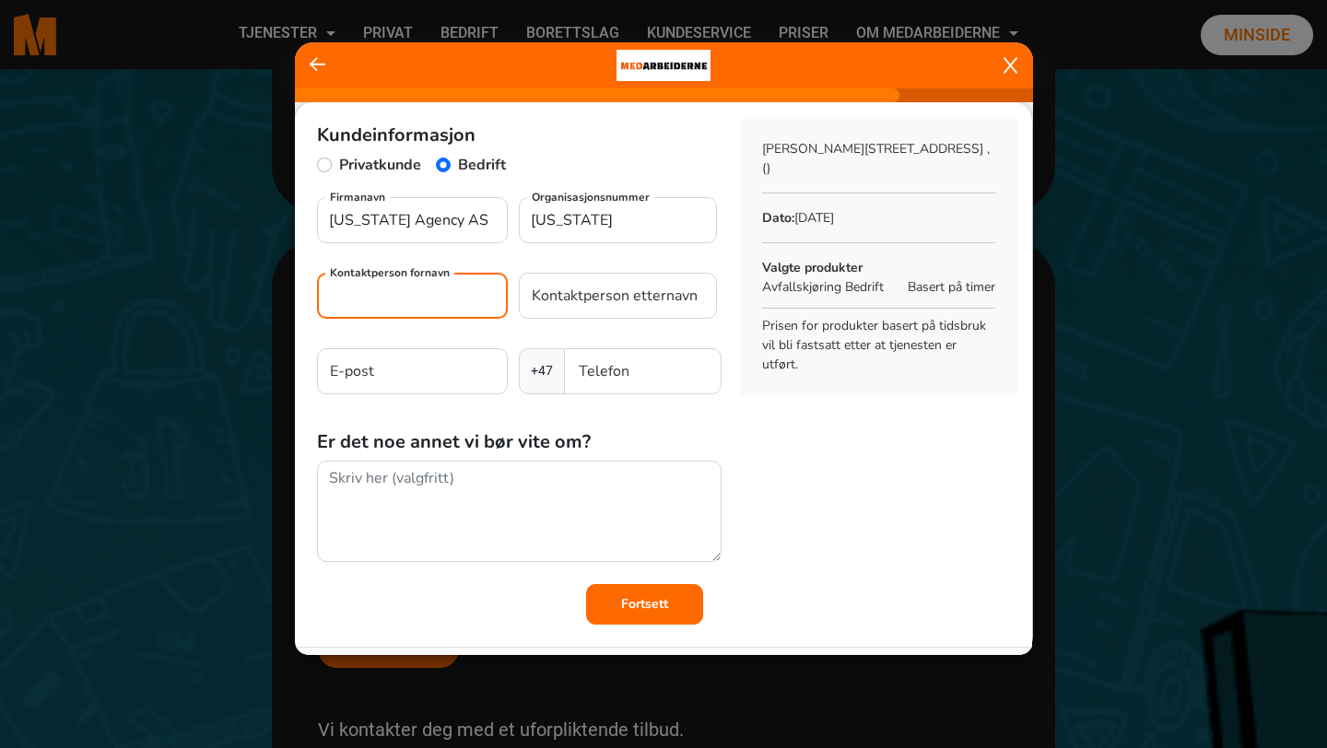
type input "[US_STATE] Agency AS"
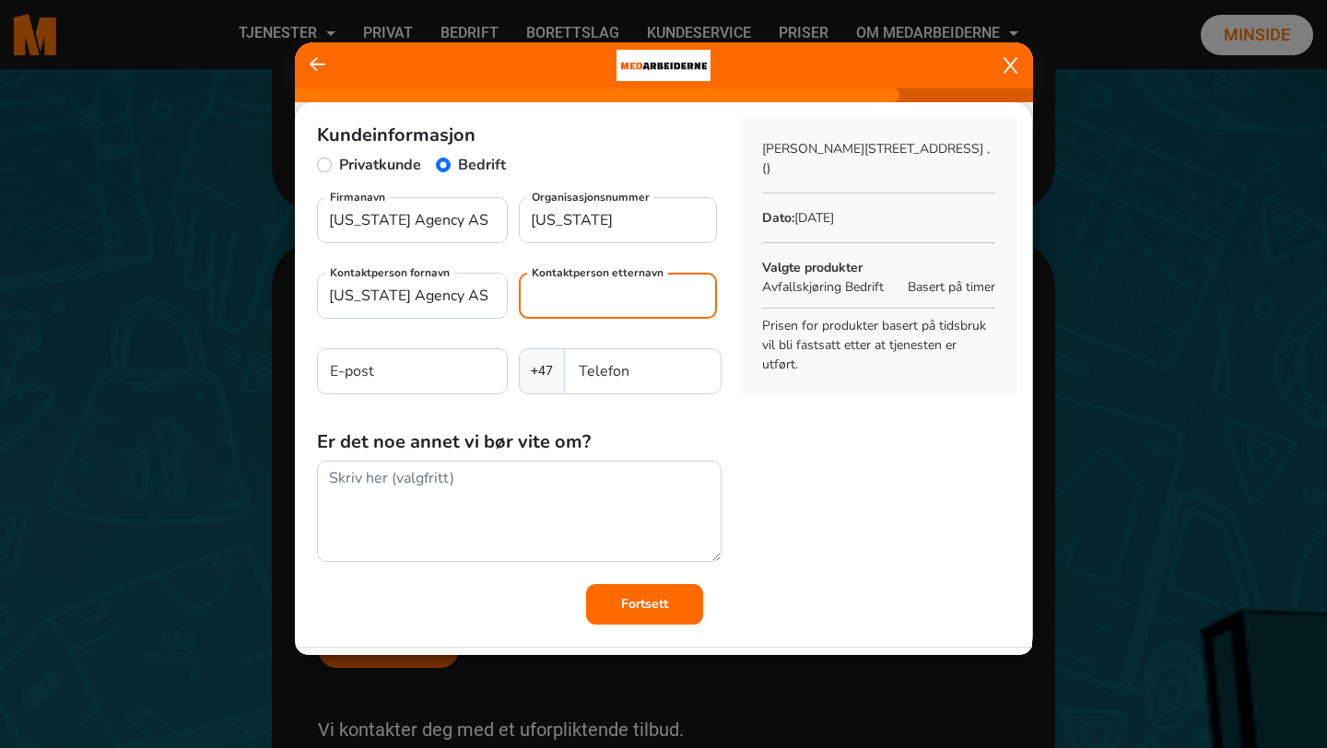
type input "[US_STATE] Agency AS"
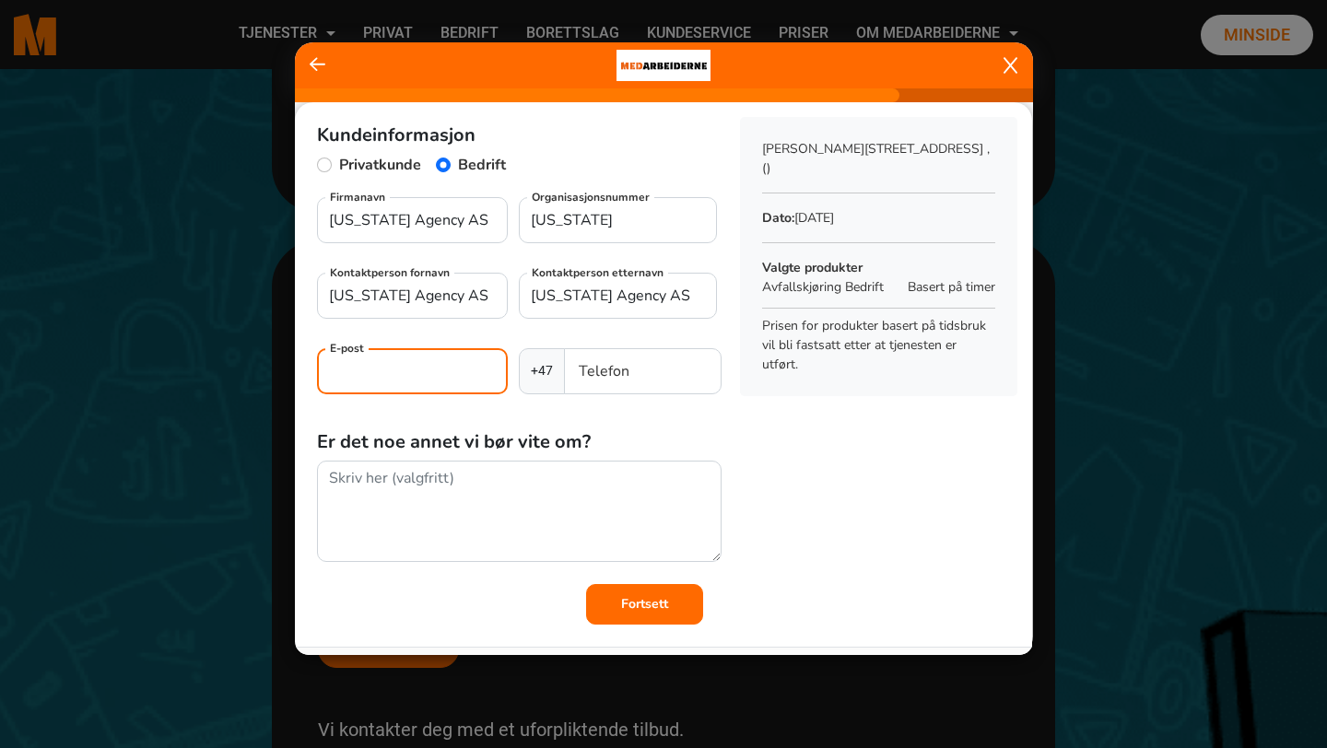
type input "[EMAIL_ADDRESS][DOMAIN_NAME]"
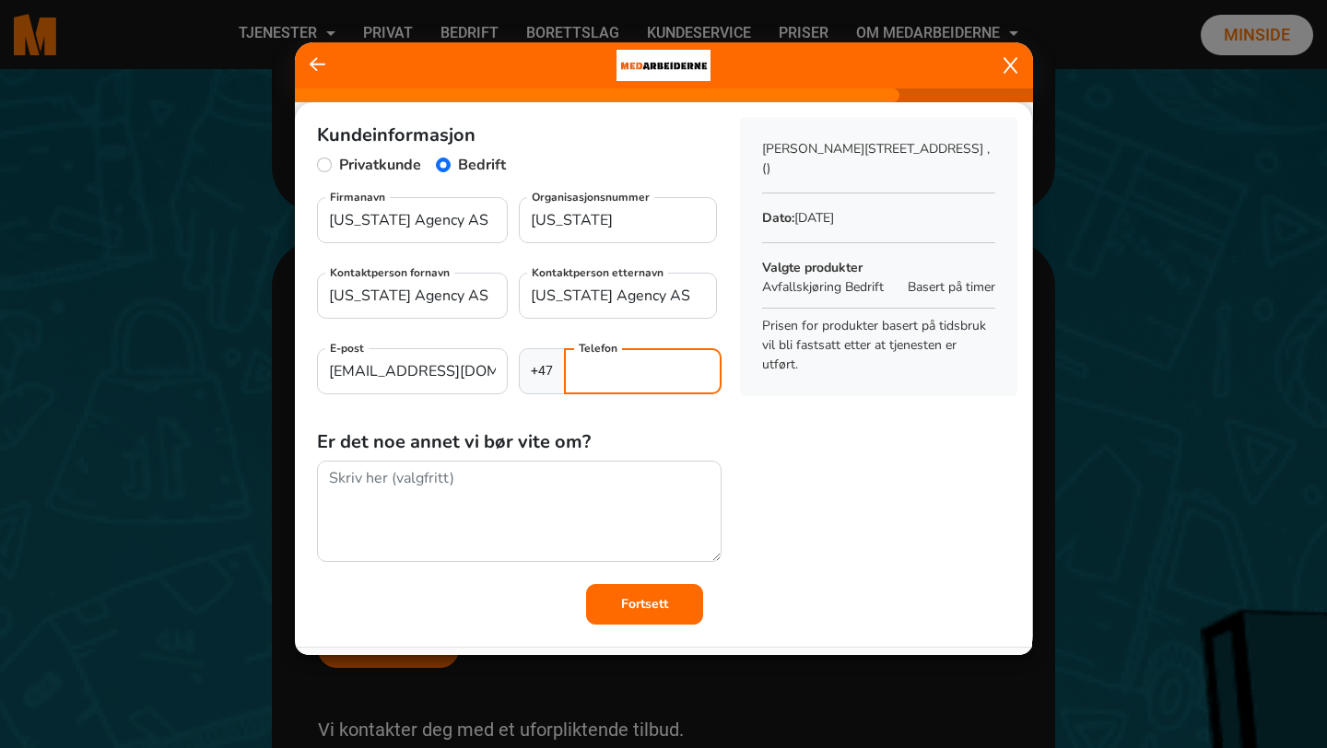
type input "95271102"
drag, startPoint x: 623, startPoint y: 221, endPoint x: 525, endPoint y: 217, distance: 97.8
click at [525, 217] on input "[US_STATE]" at bounding box center [618, 220] width 198 height 46
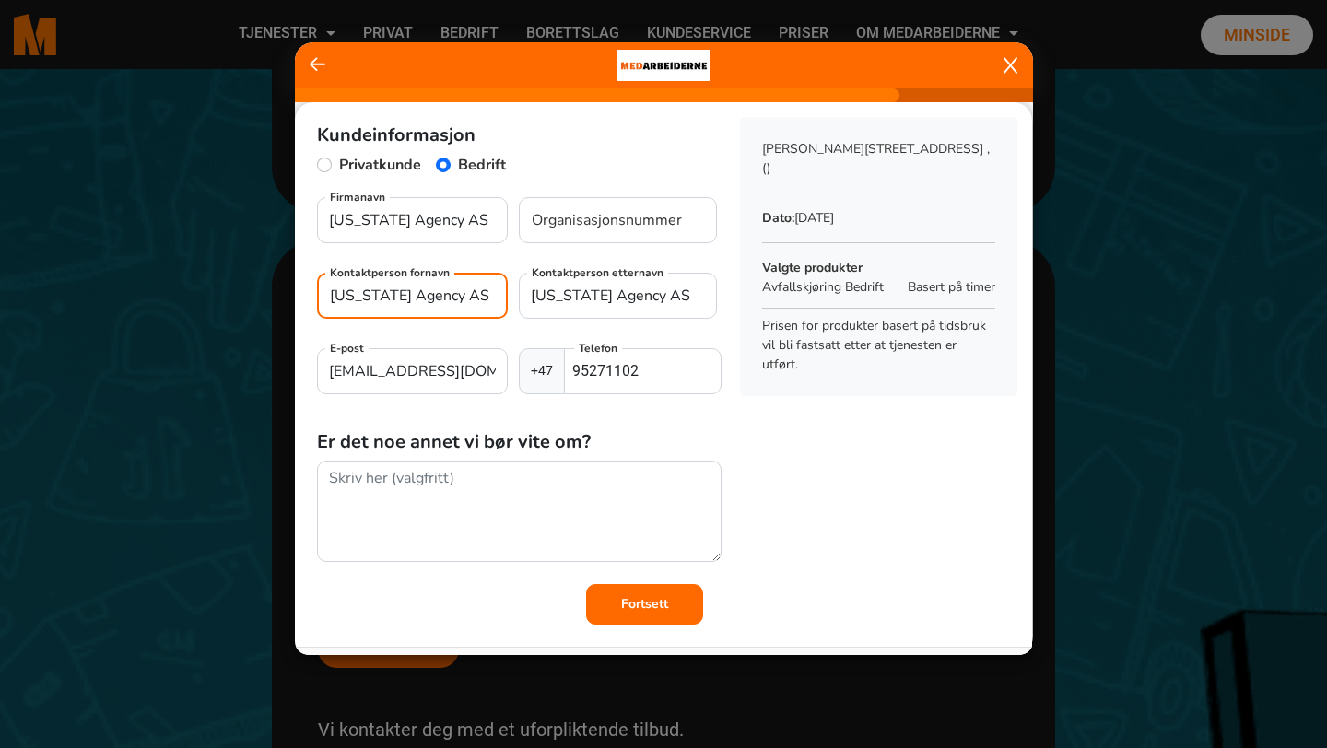
drag, startPoint x: 476, startPoint y: 296, endPoint x: 304, endPoint y: 294, distance: 172.3
click at [304, 294] on div "Kundeinformasjon Privatkunde Bedrift [US_STATE] Agency AS Firmanavn Organisasjo…" at bounding box center [510, 343] width 430 height 482
type input "[PERSON_NAME]"
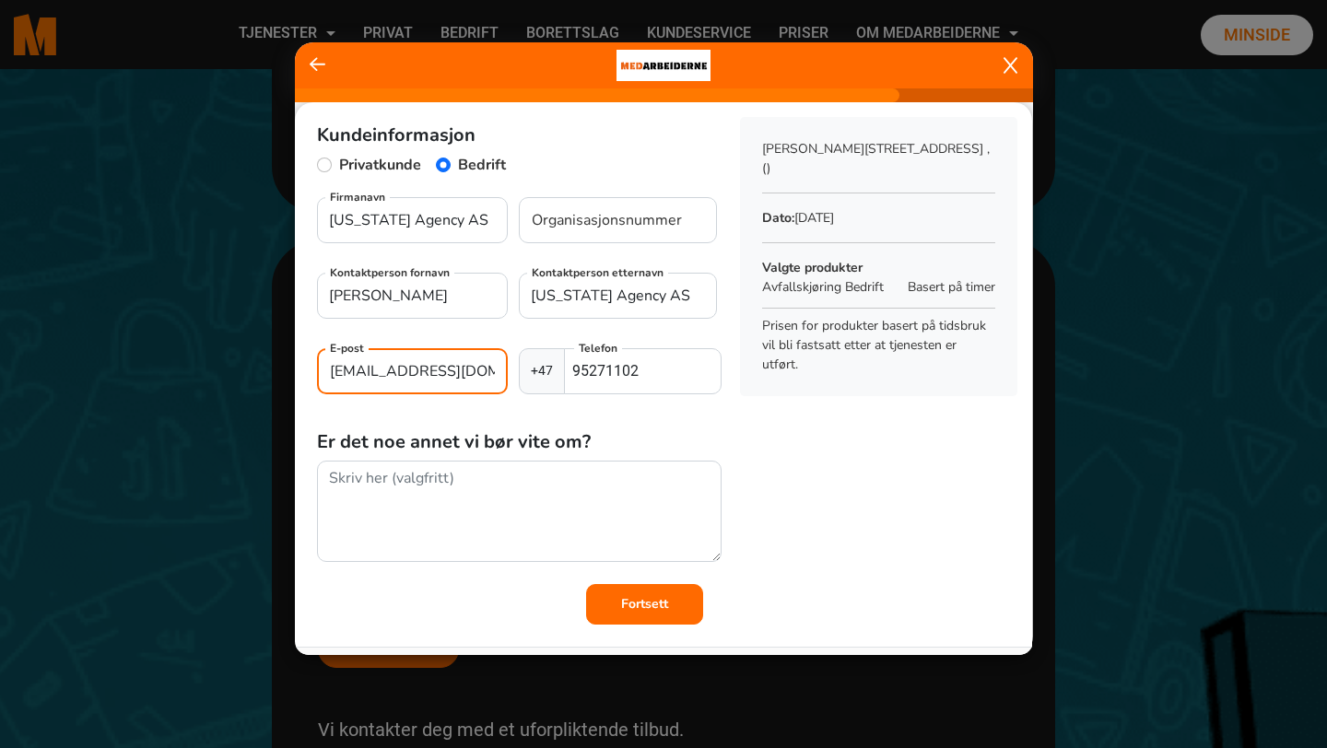
drag, startPoint x: 498, startPoint y: 374, endPoint x: 309, endPoint y: 368, distance: 189.0
click at [309, 368] on div "Kundeinformasjon Privatkunde Bedrift [US_STATE] Agency AS Firmanavn Organisasjo…" at bounding box center [510, 343] width 430 height 482
drag, startPoint x: 689, startPoint y: 298, endPoint x: 471, endPoint y: 289, distance: 218.6
click at [471, 289] on div "[PERSON_NAME] Kontaktperson fornavn [US_STATE] Agency AS Kontaktperson etternavn" at bounding box center [519, 303] width 405 height 61
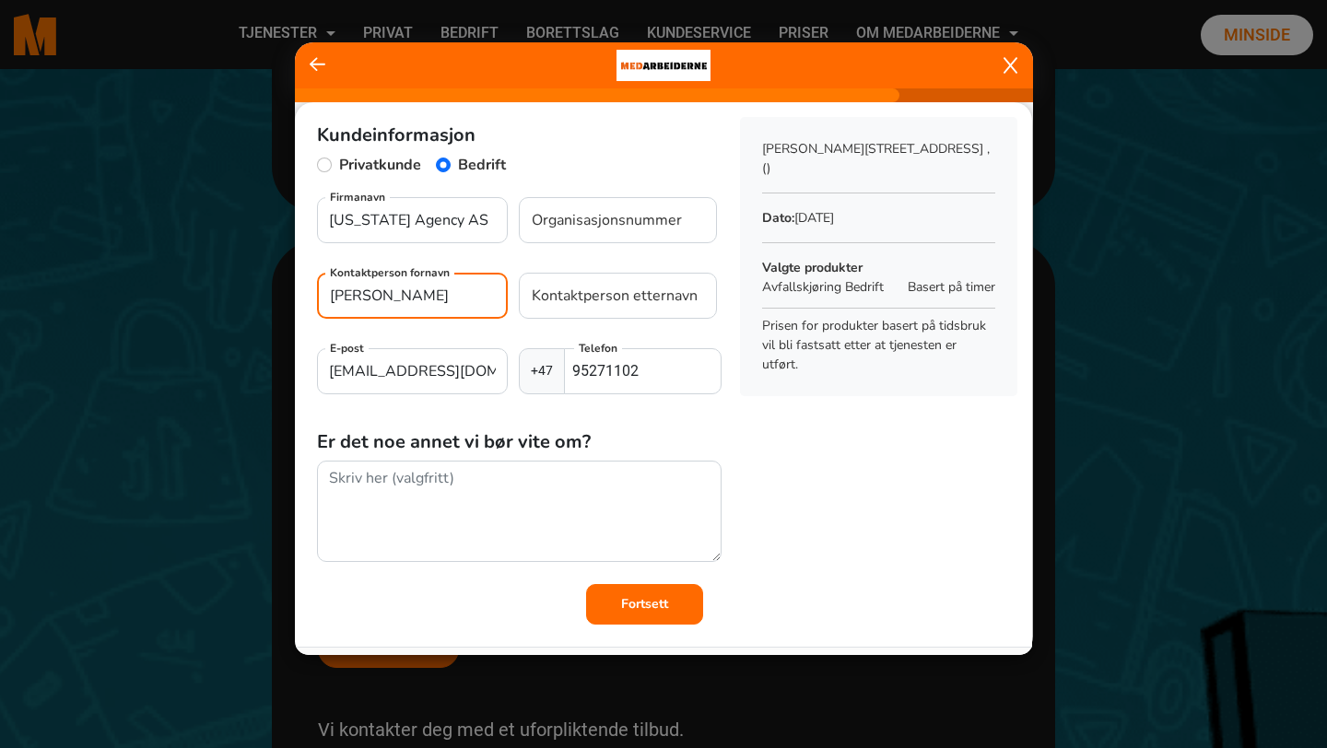
drag, startPoint x: 443, startPoint y: 298, endPoint x: 358, endPoint y: 296, distance: 84.8
click at [358, 296] on input "[PERSON_NAME]" at bounding box center [412, 296] width 191 height 46
type input "[PERSON_NAME]"
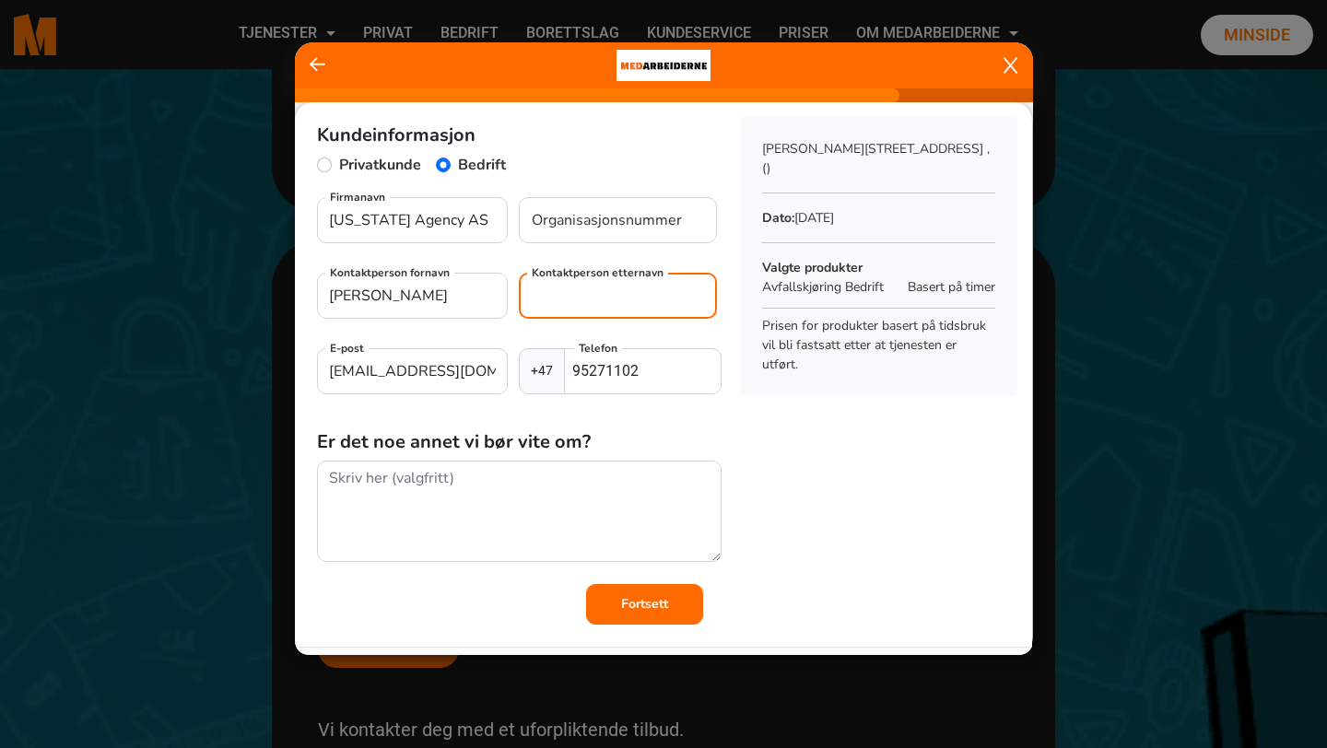
click at [598, 296] on input "Kontaktperson etternavn" at bounding box center [618, 296] width 198 height 46
type input "[PERSON_NAME]"
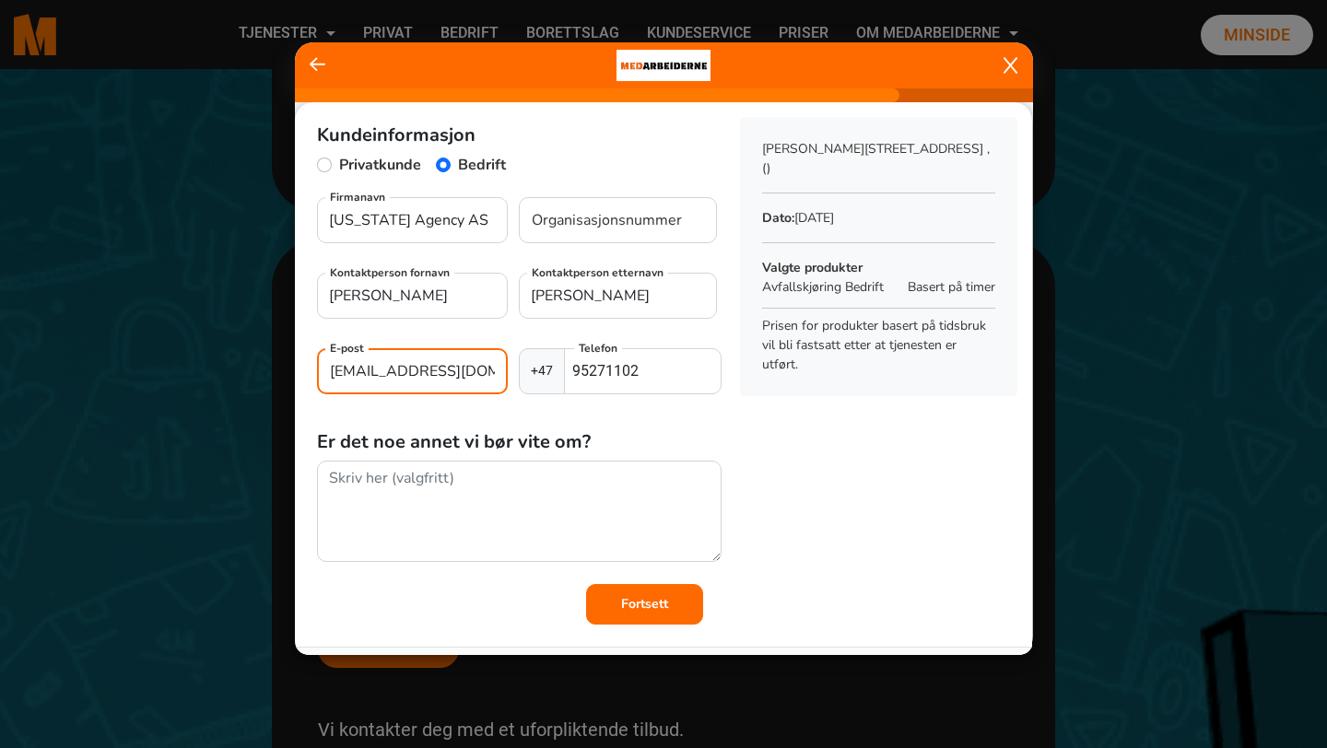
drag, startPoint x: 499, startPoint y: 369, endPoint x: 297, endPoint y: 364, distance: 201.9
click at [297, 364] on div "Kundeinformasjon Privatkunde Bedrift [US_STATE] Agency AS Firmanavn Organisasjo…" at bounding box center [510, 343] width 430 height 482
type input "k"
type input "[EMAIL_ADDRESS][US_STATE][DOMAIN_NAME]"
drag, startPoint x: 663, startPoint y: 369, endPoint x: 541, endPoint y: 364, distance: 121.7
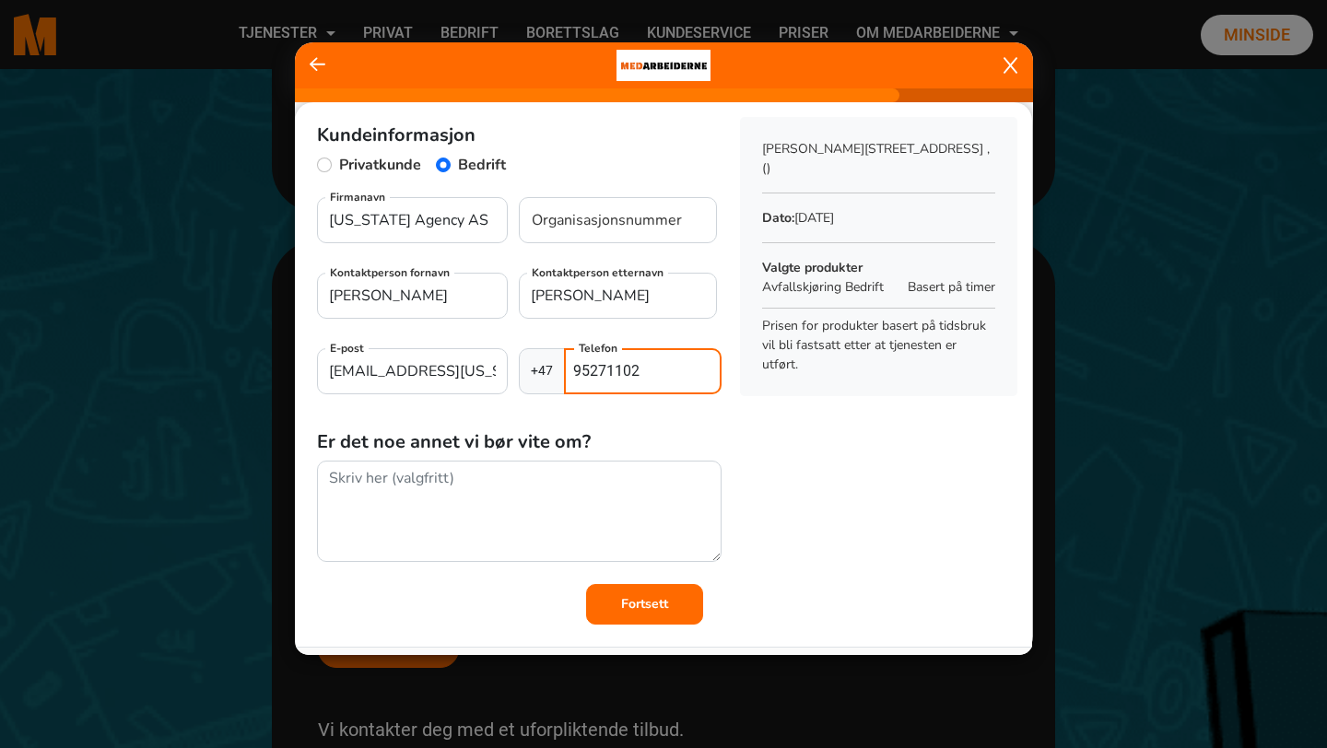
click at [541, 364] on div "[PHONE_NUMBER] Telefon" at bounding box center [620, 371] width 202 height 46
type input "91838551"
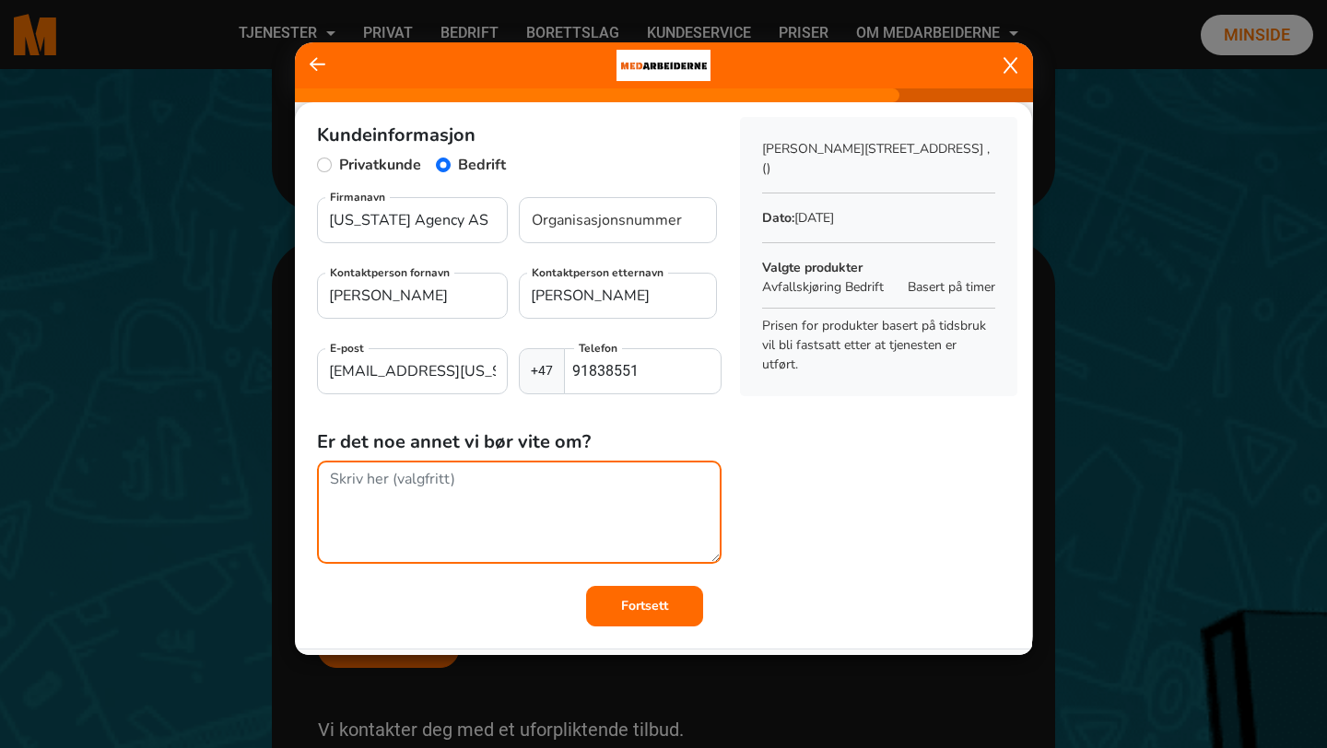
click at [471, 515] on textarea at bounding box center [519, 512] width 405 height 103
type textarea "V"
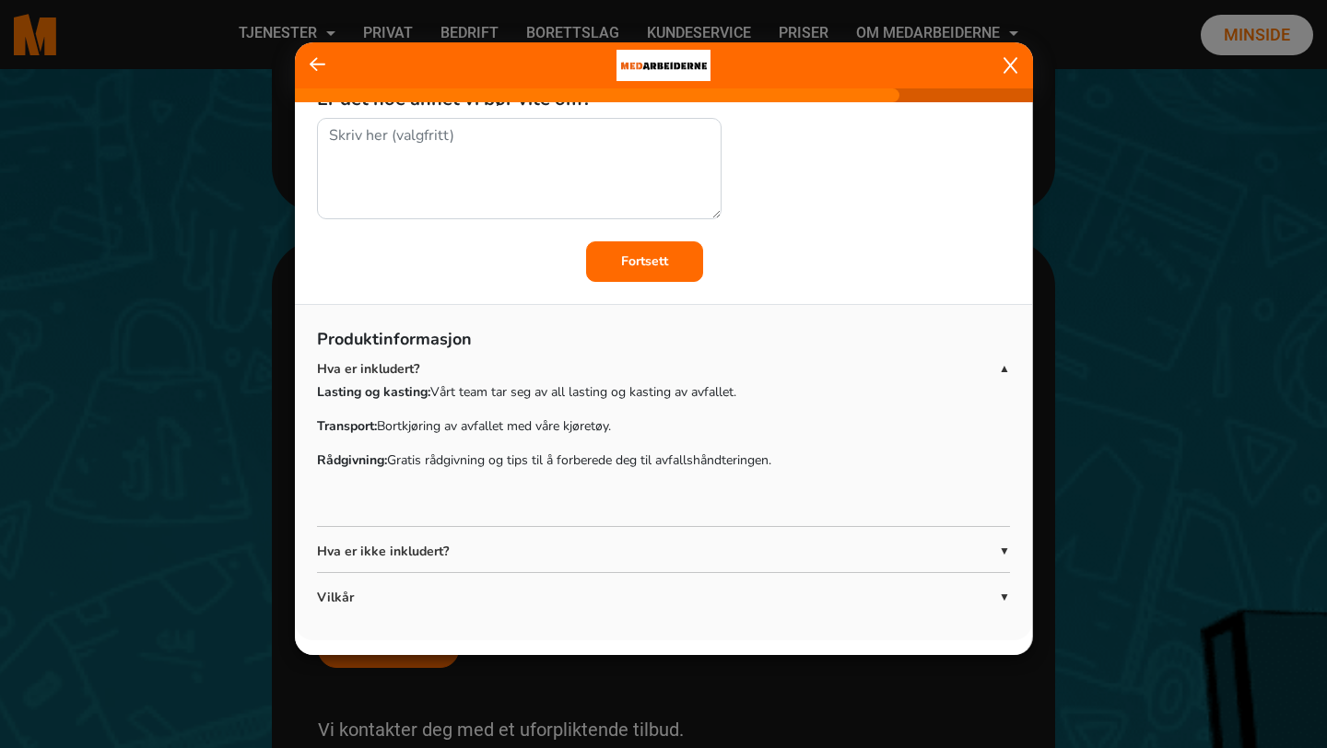
scroll to position [343, 0]
click at [1005, 551] on span "▼" at bounding box center [1004, 551] width 11 height 17
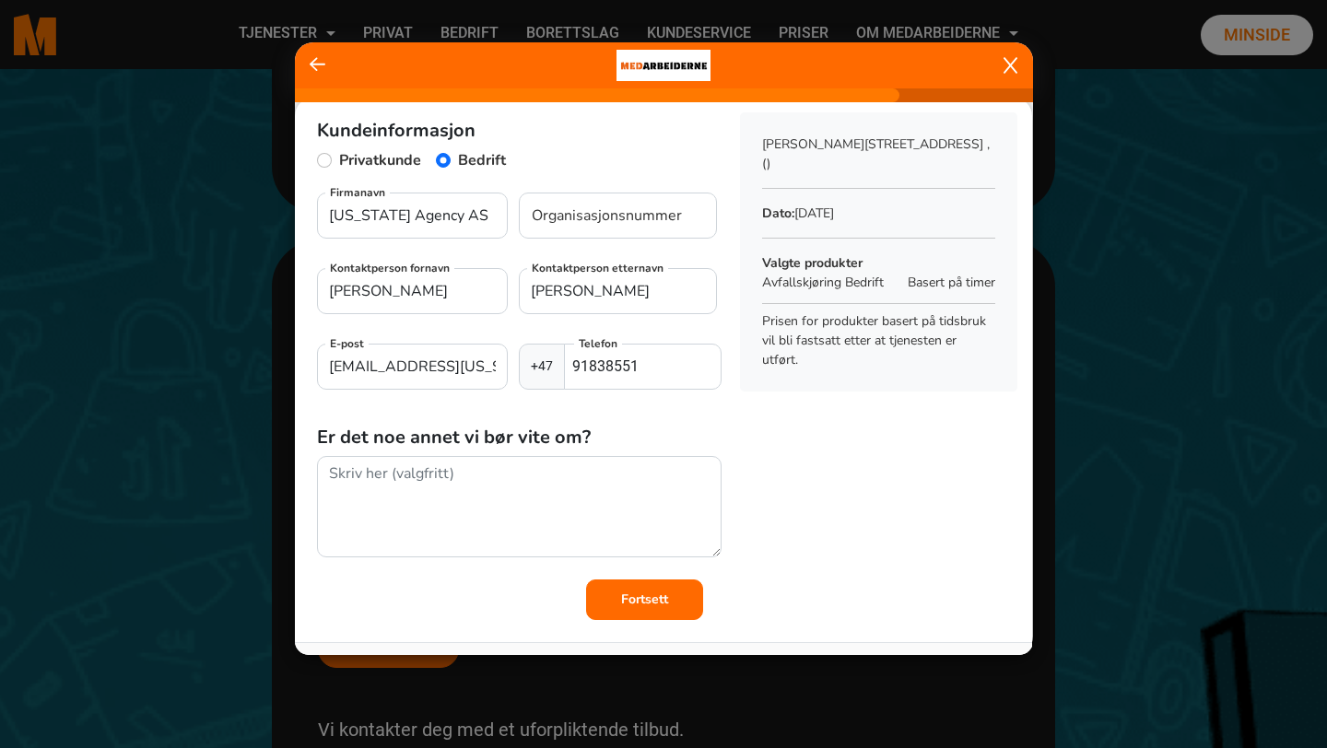
scroll to position [0, 0]
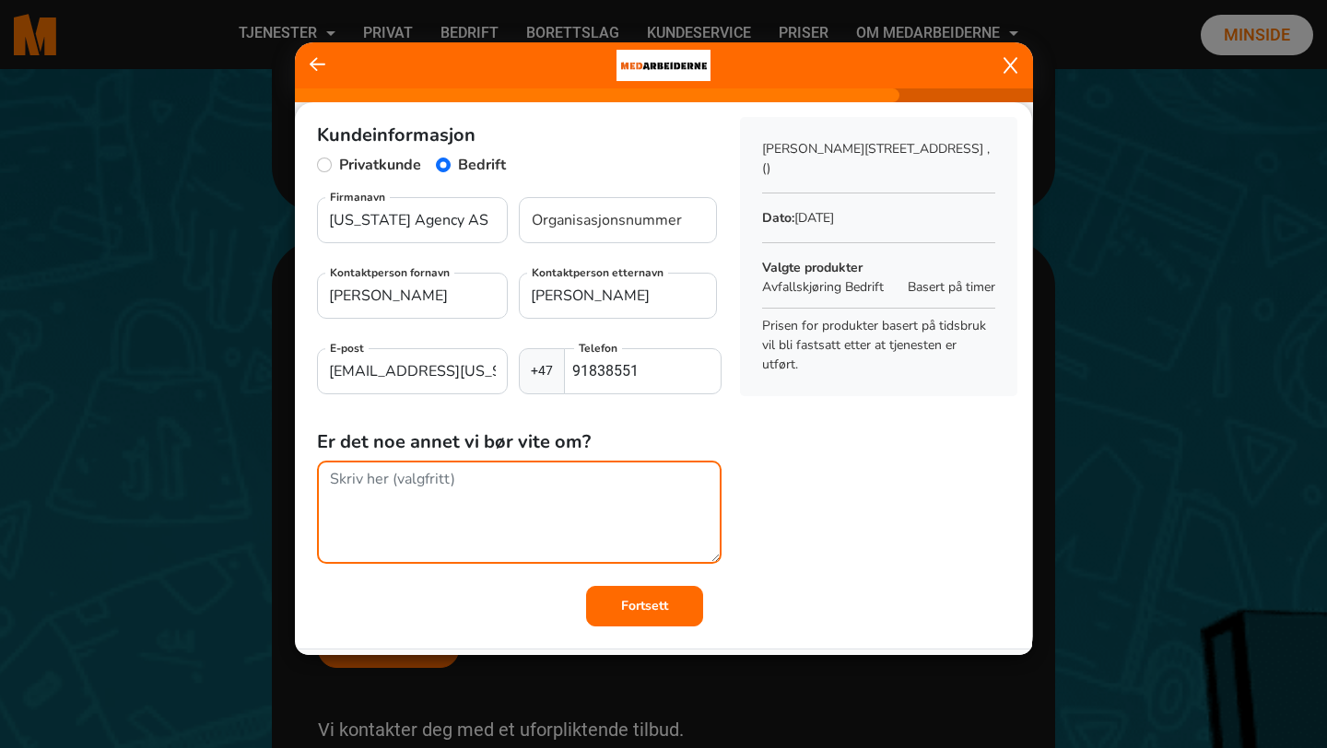
click at [343, 484] on textarea at bounding box center [519, 512] width 405 height 103
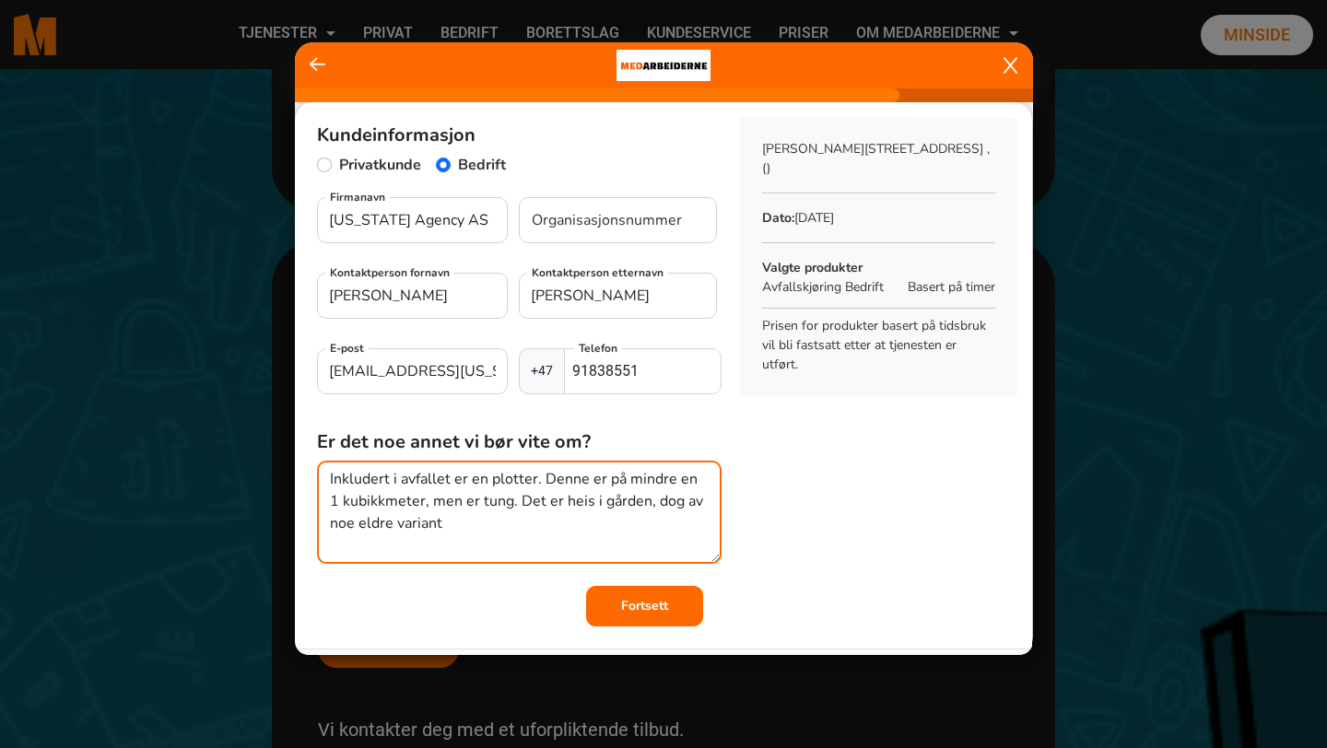
type textarea "Inkludert i avfallet er en plotter. Denne er på mindre en 1 kubikkmeter, men er…"
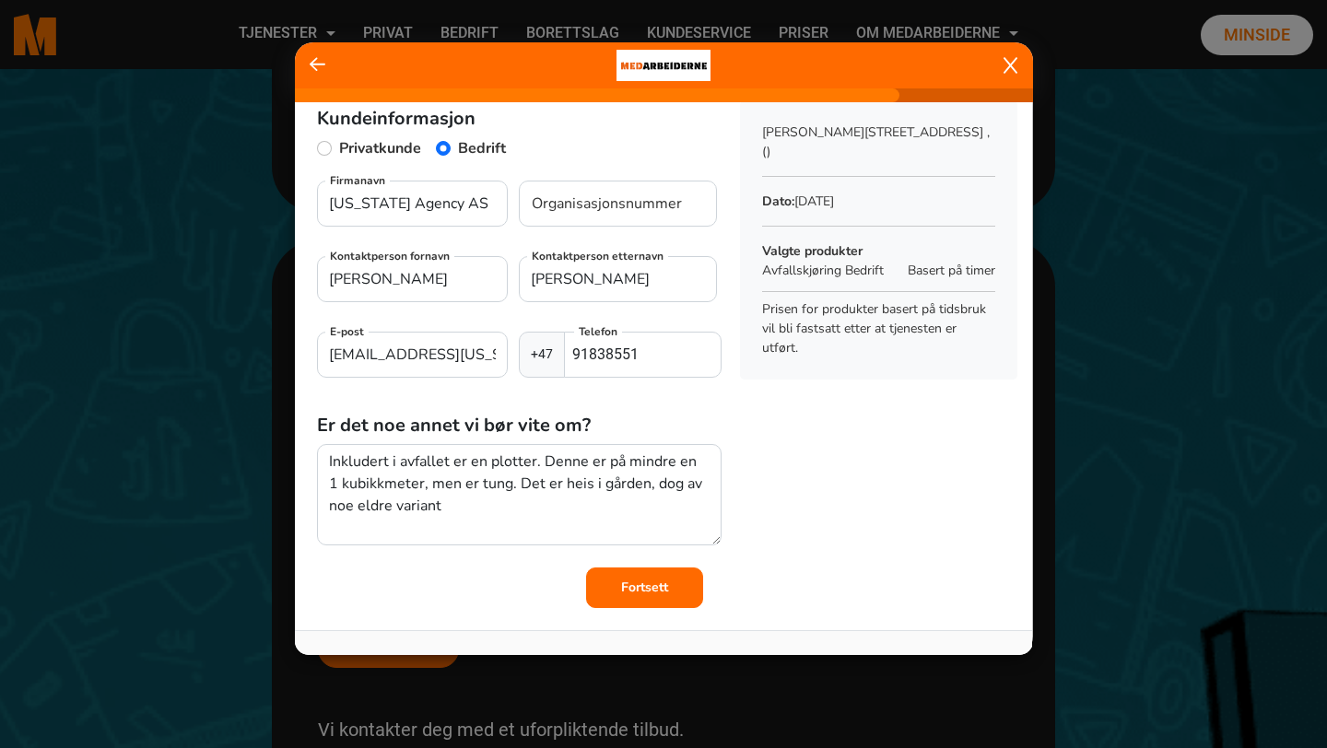
scroll to position [16, 0]
click at [585, 202] on input "Organisasjonsnummer" at bounding box center [618, 205] width 198 height 46
type input "997351452"
click at [642, 588] on b "Fortsett" at bounding box center [644, 589] width 47 height 18
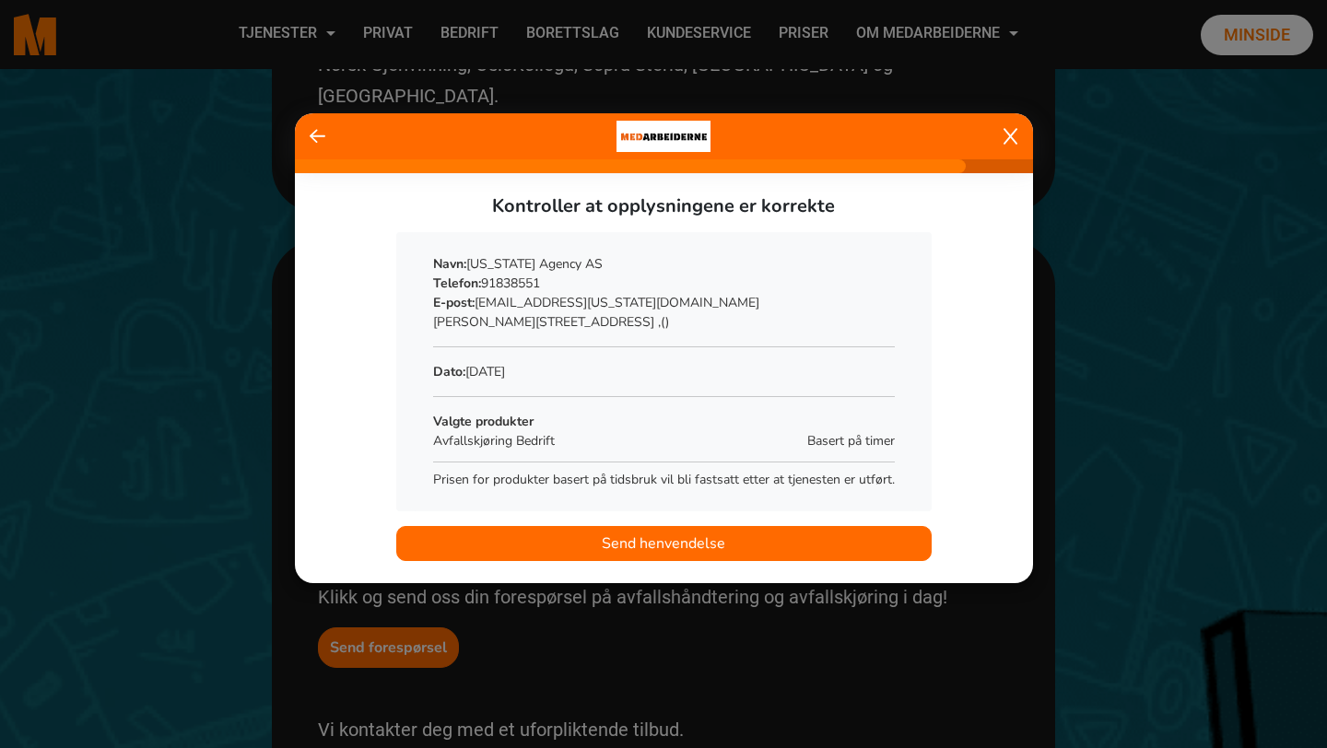
click at [647, 545] on span "Send henvendelse" at bounding box center [663, 544] width 123 height 22
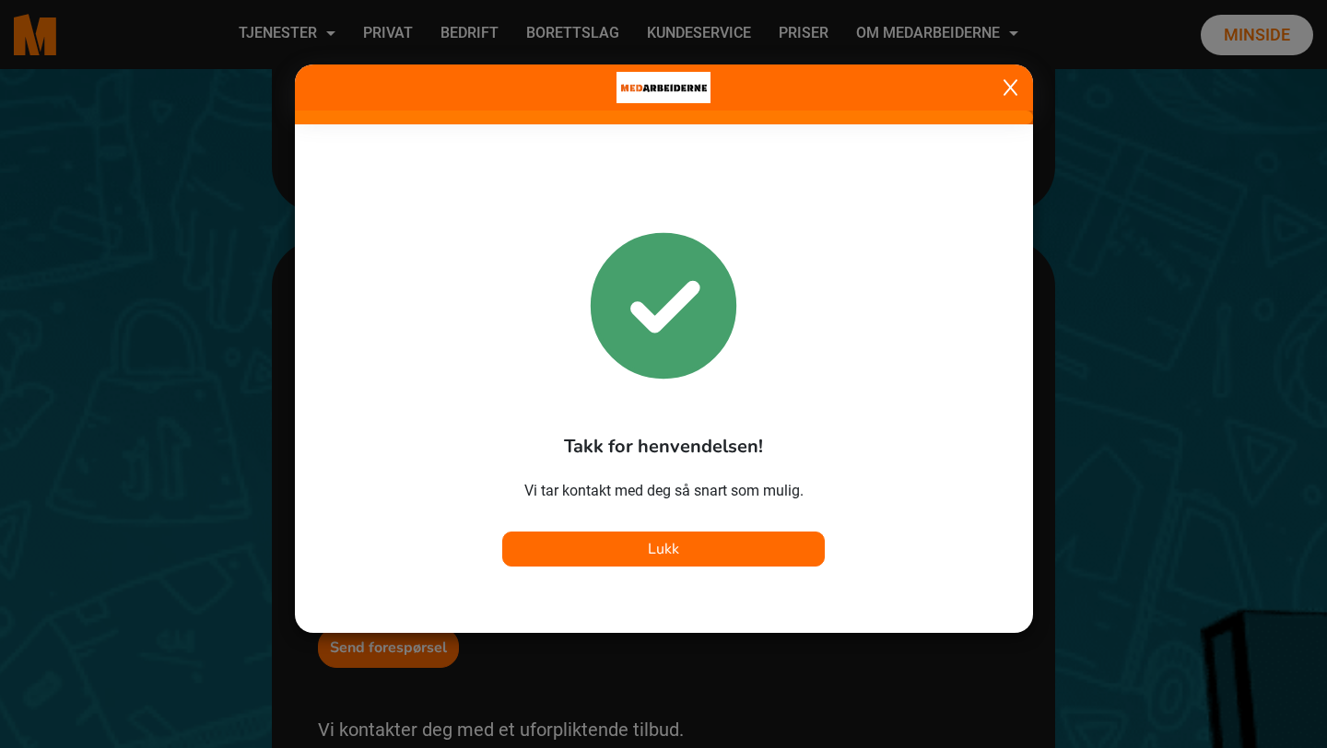
click at [685, 547] on button "Lukk" at bounding box center [663, 549] width 323 height 35
